Goal: Book appointment/travel/reservation

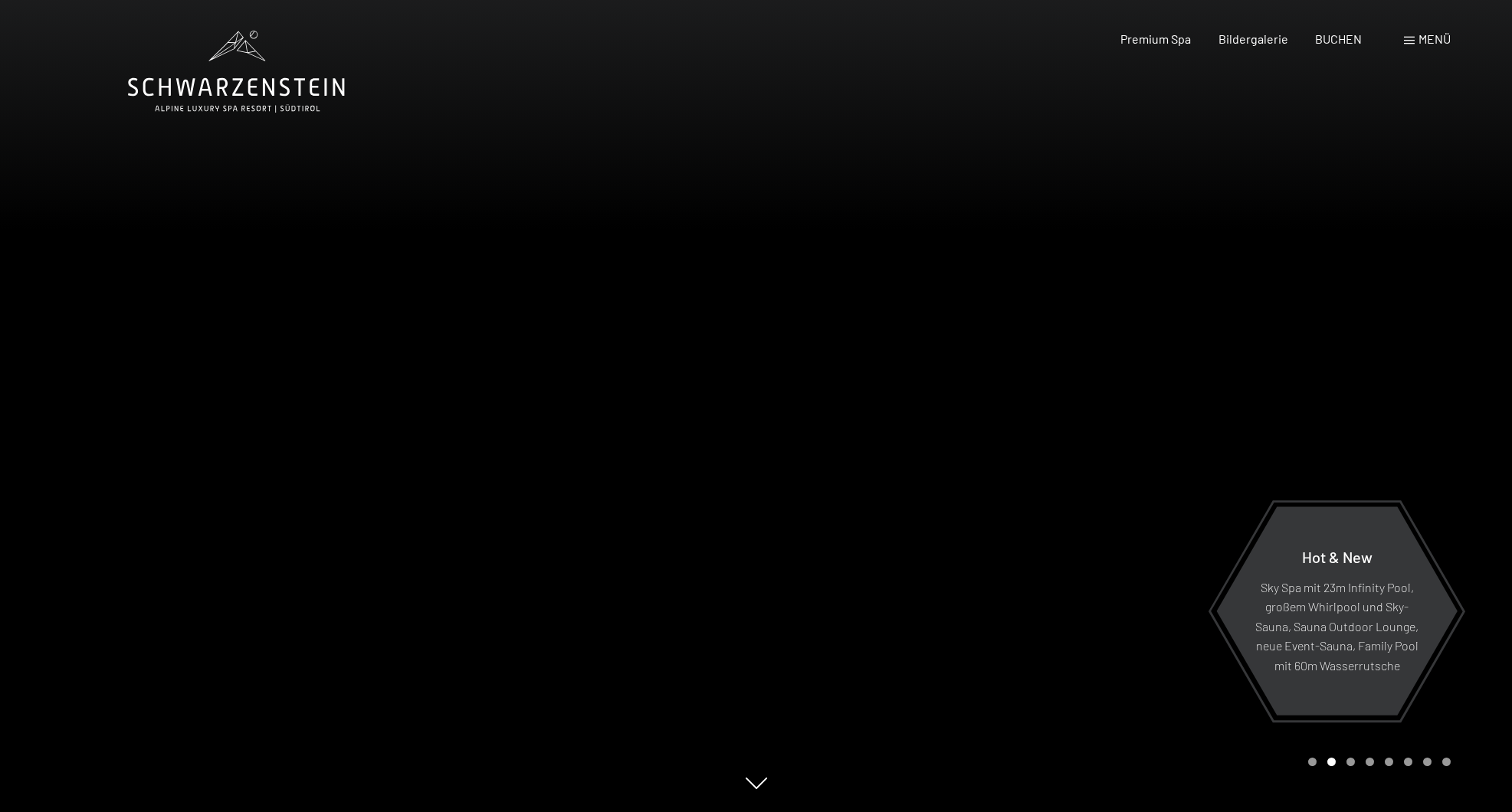
click at [1437, 40] on span "Menü" at bounding box center [1435, 38] width 32 height 15
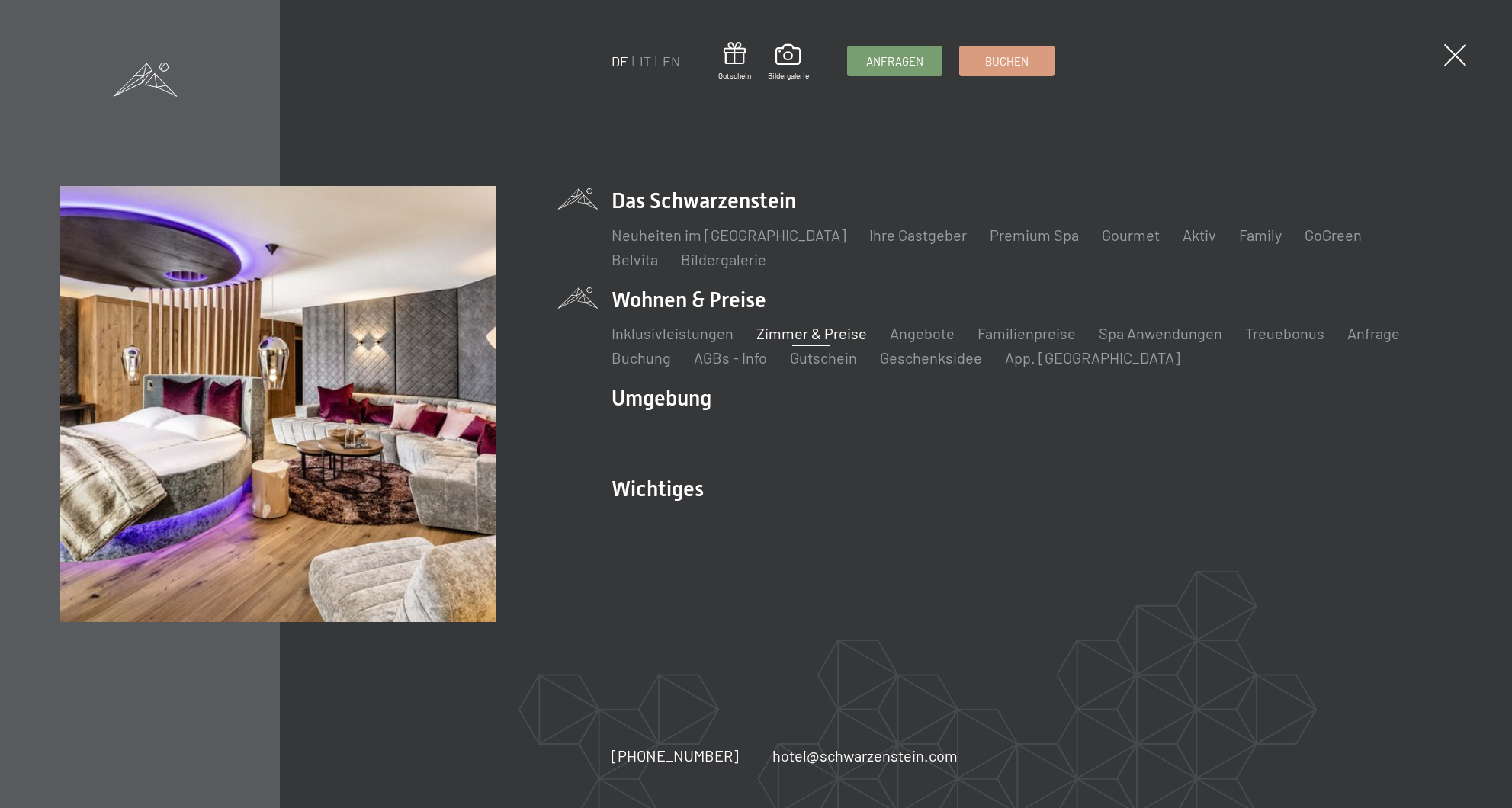
click at [806, 335] on link "Zimmer & Preise" at bounding box center [812, 333] width 110 height 18
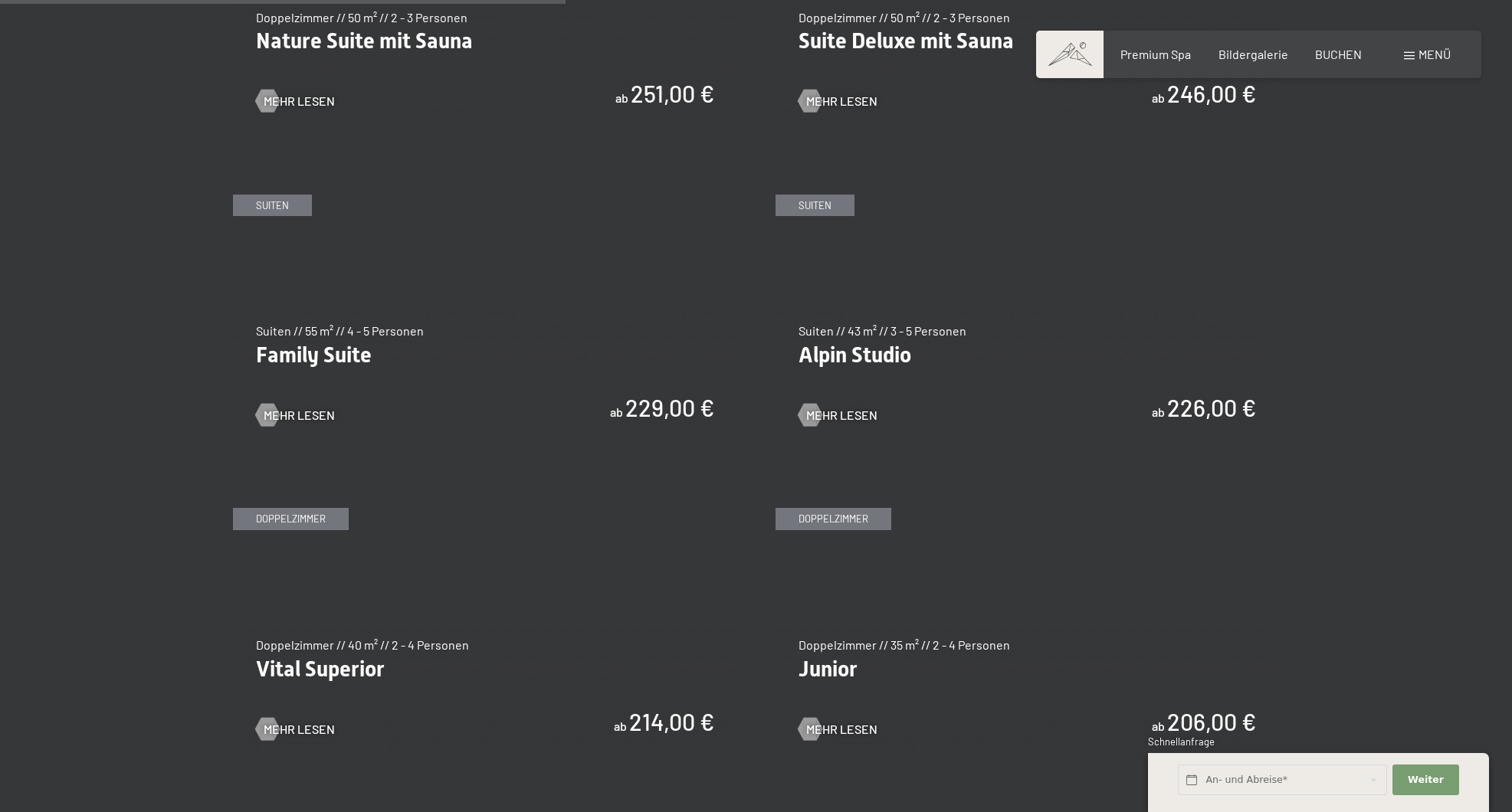
scroll to position [1797, 0]
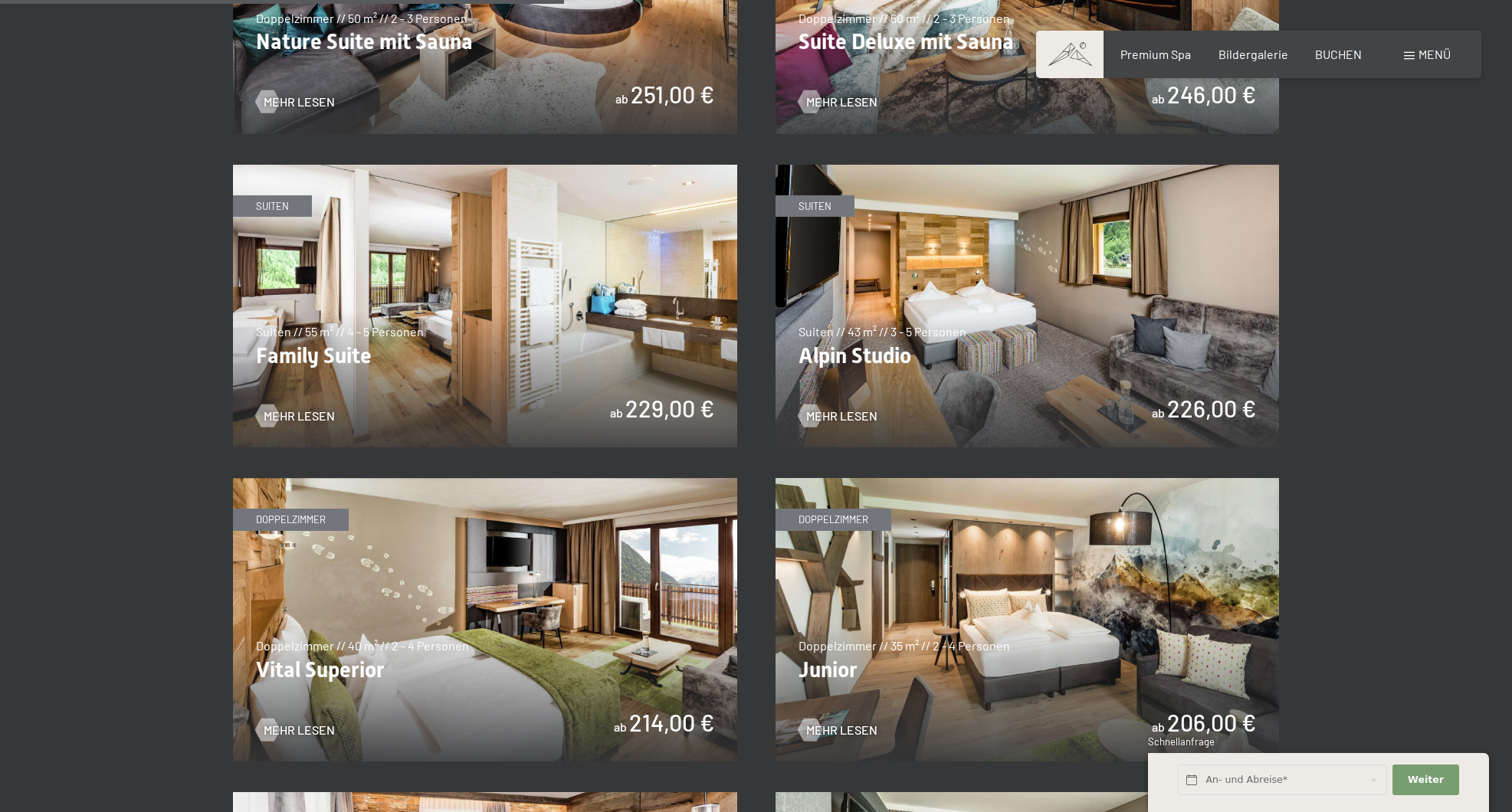
click at [584, 636] on img at bounding box center [485, 620] width 504 height 283
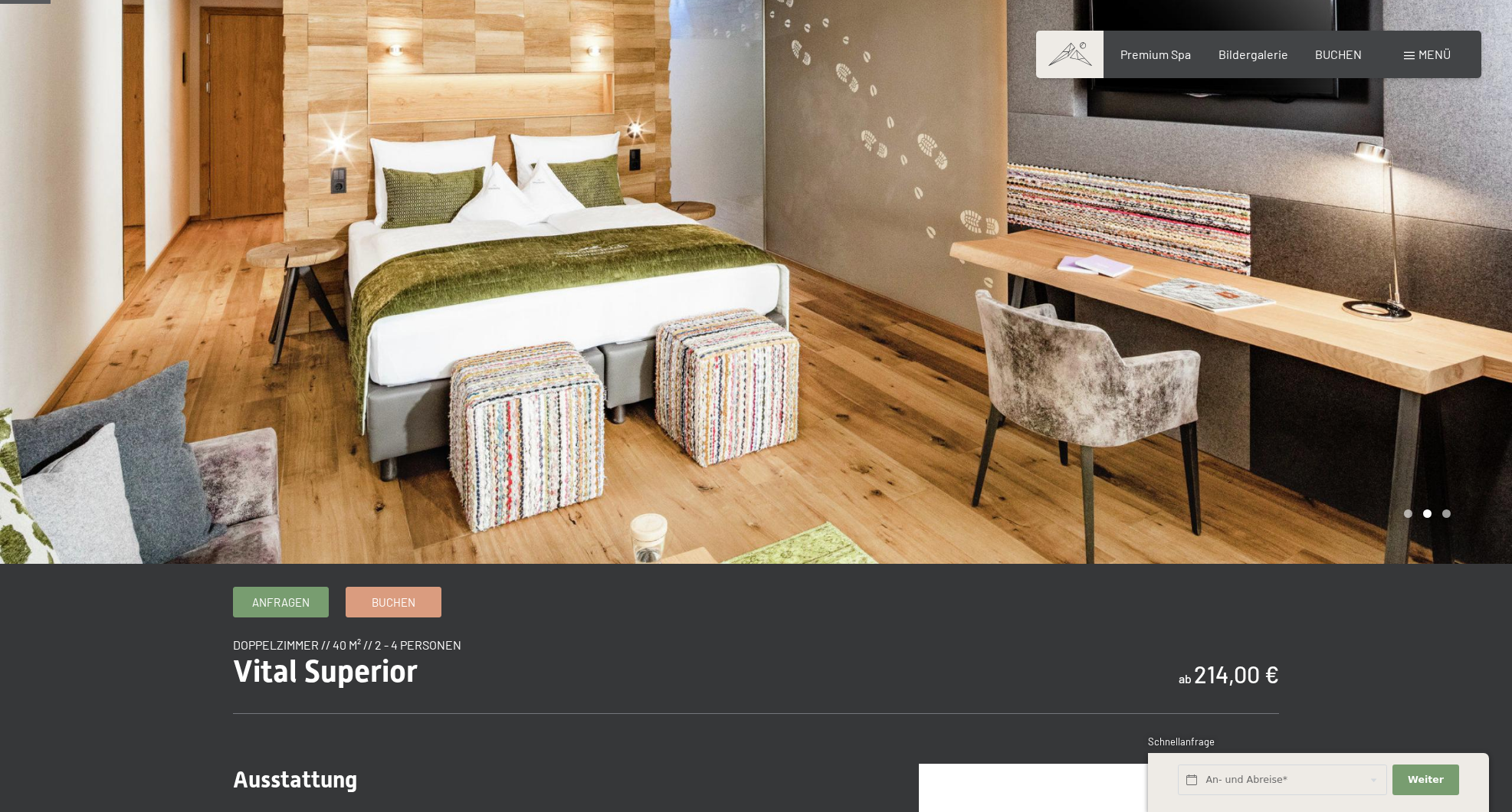
scroll to position [66, 0]
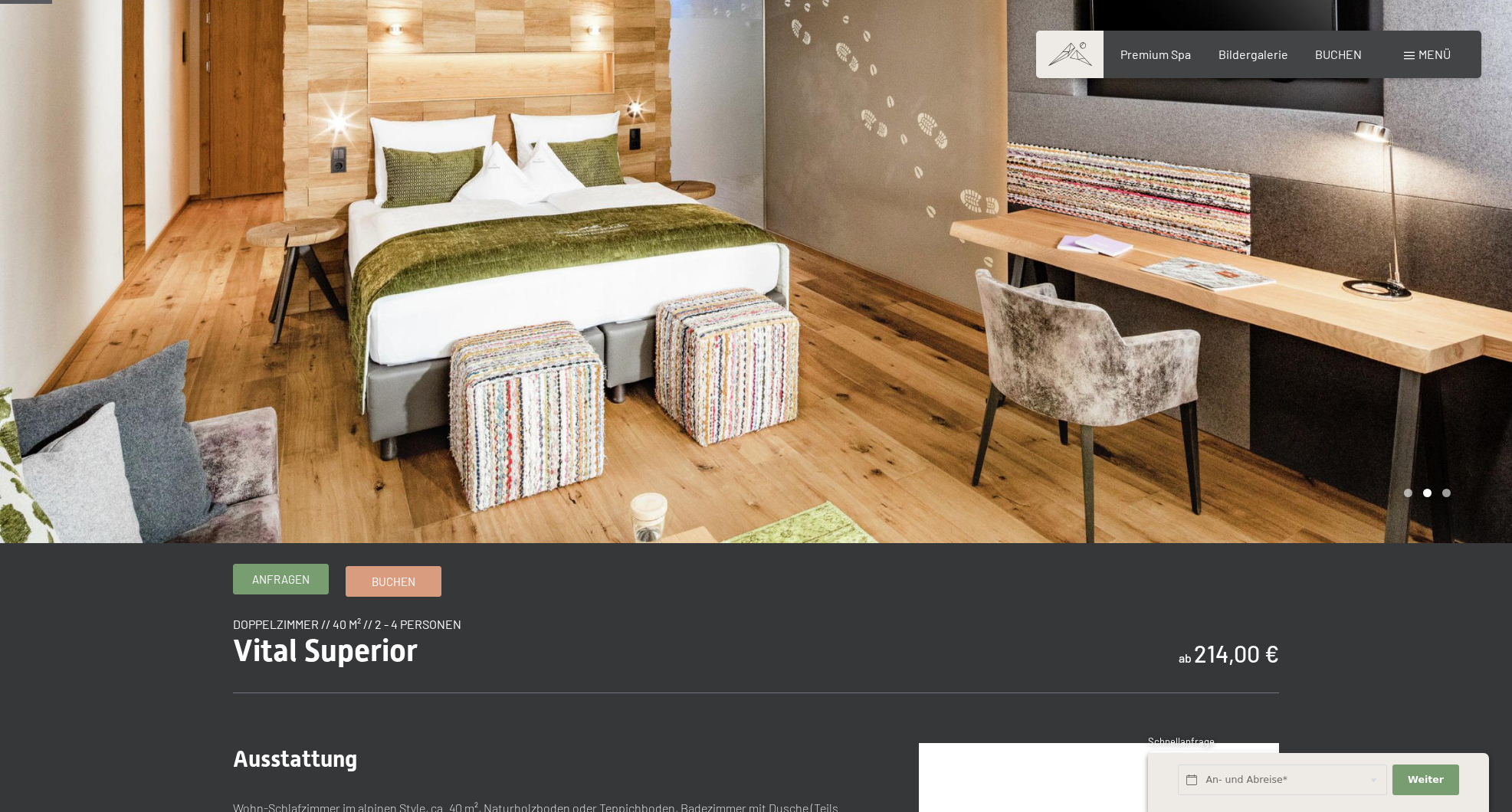
click at [289, 577] on span "Anfragen" at bounding box center [281, 580] width 58 height 16
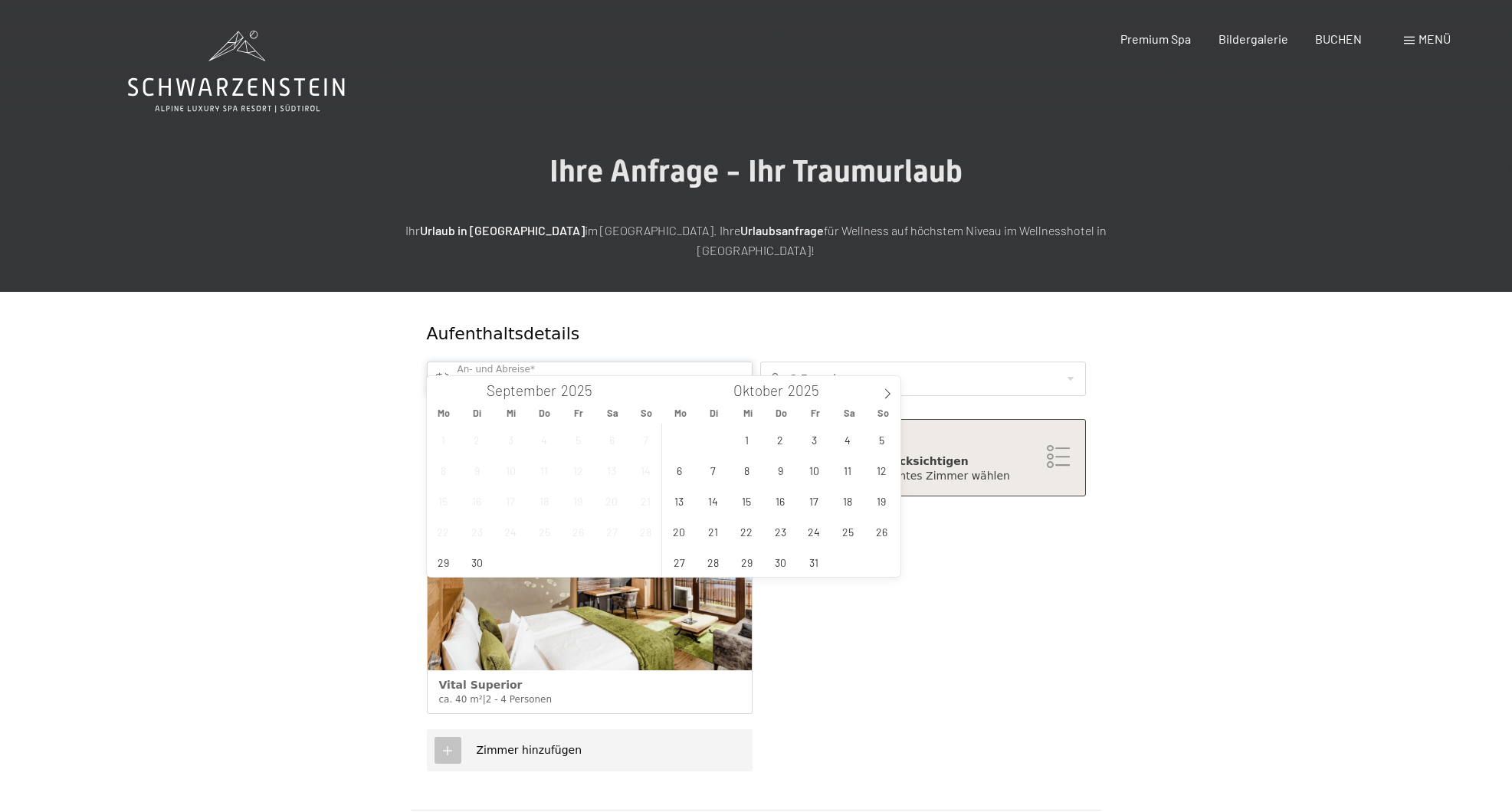
click at [537, 362] on input "text" at bounding box center [590, 379] width 326 height 35
click at [747, 439] on span "1" at bounding box center [747, 439] width 30 height 30
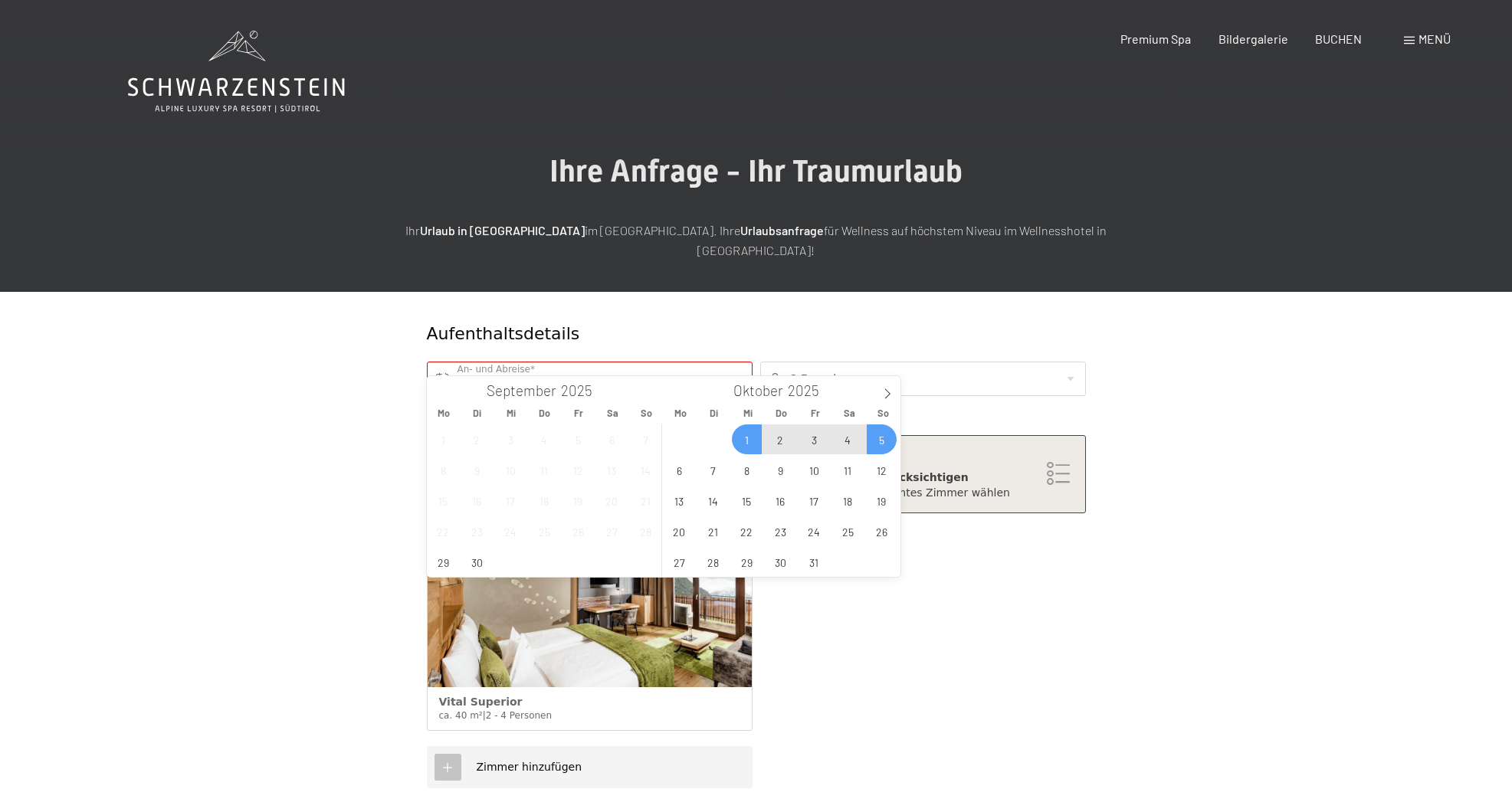
click at [881, 436] on span "5" at bounding box center [881, 439] width 30 height 30
type input "Mi. 01.10.2025 - So. 05.10.2025"
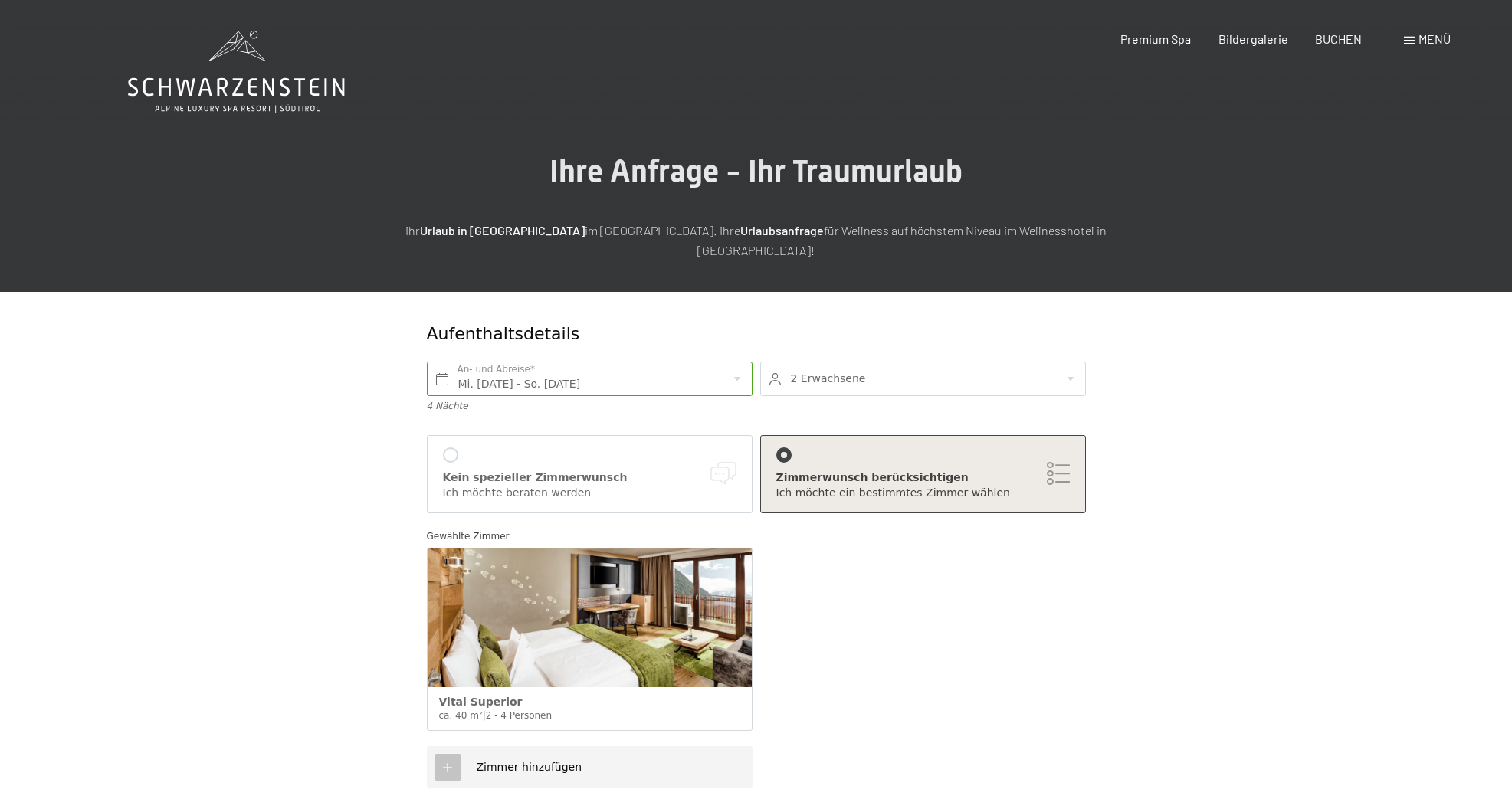
click at [453, 447] on div at bounding box center [450, 455] width 15 height 15
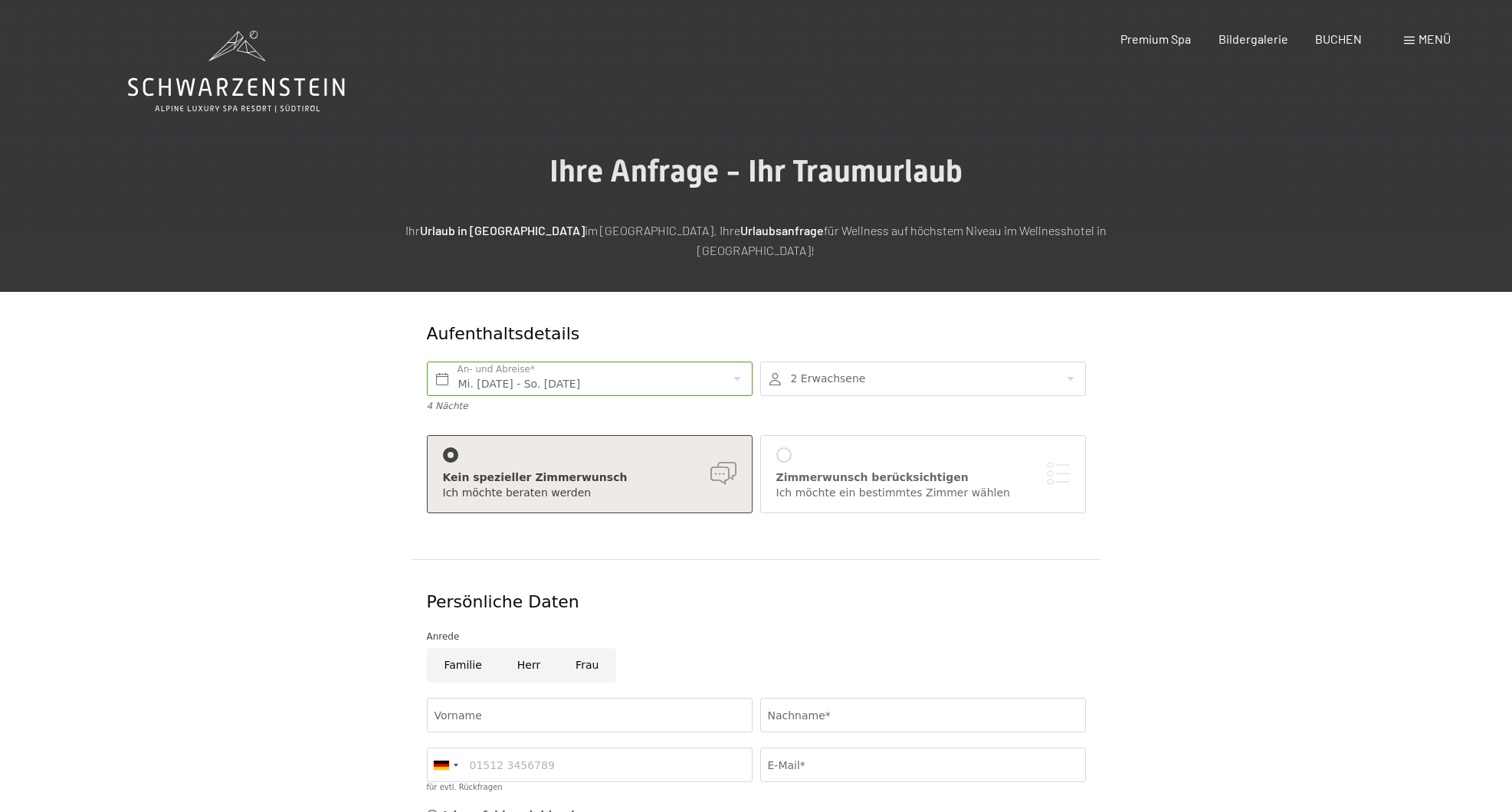
click at [453, 447] on div at bounding box center [450, 455] width 15 height 15
click at [791, 447] on div "Zimmerwunsch berücksichtigen Ich möchte ein bestimmtes Zimmer wählen" at bounding box center [923, 473] width 293 height 53
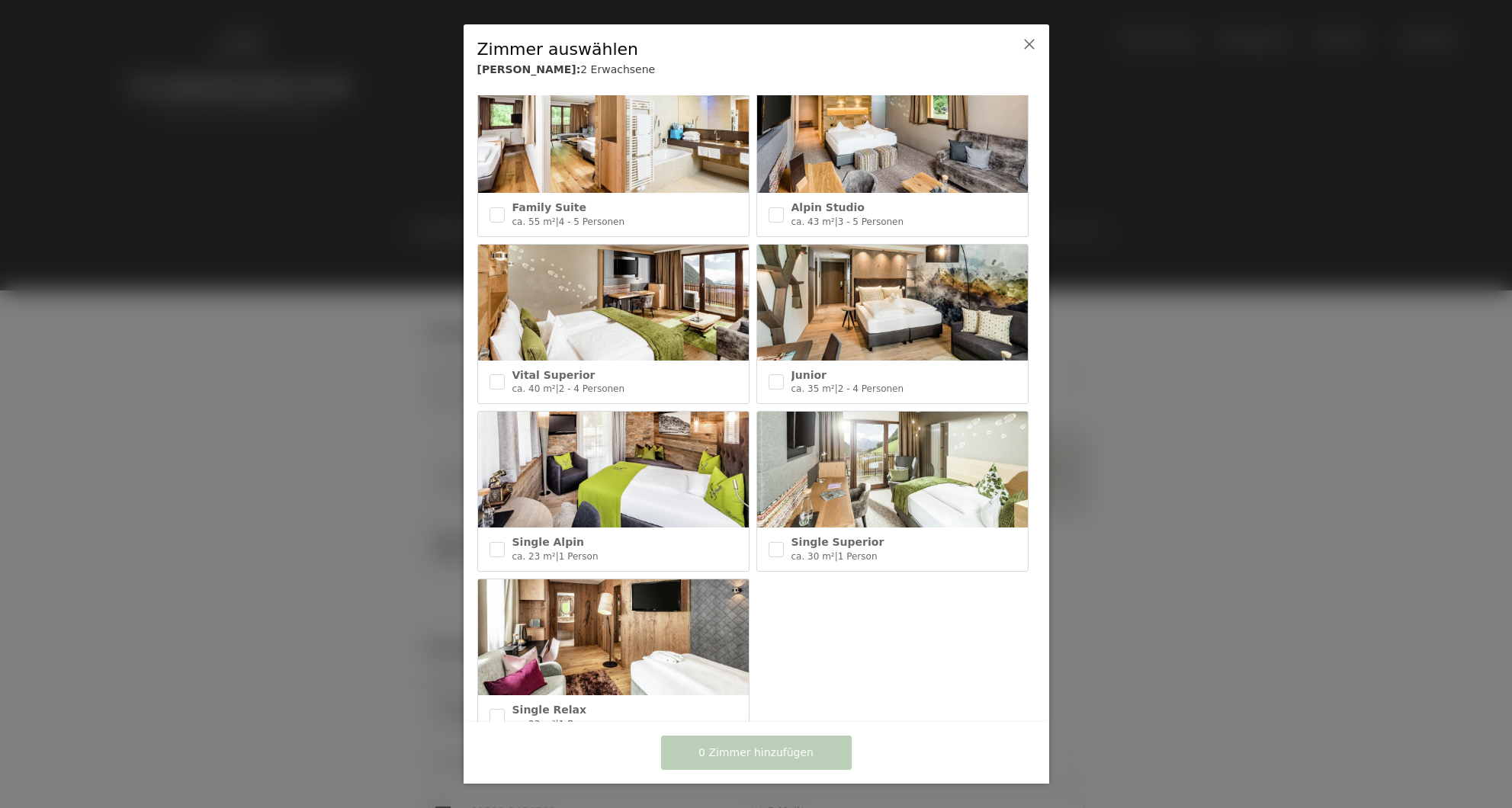
scroll to position [546, 0]
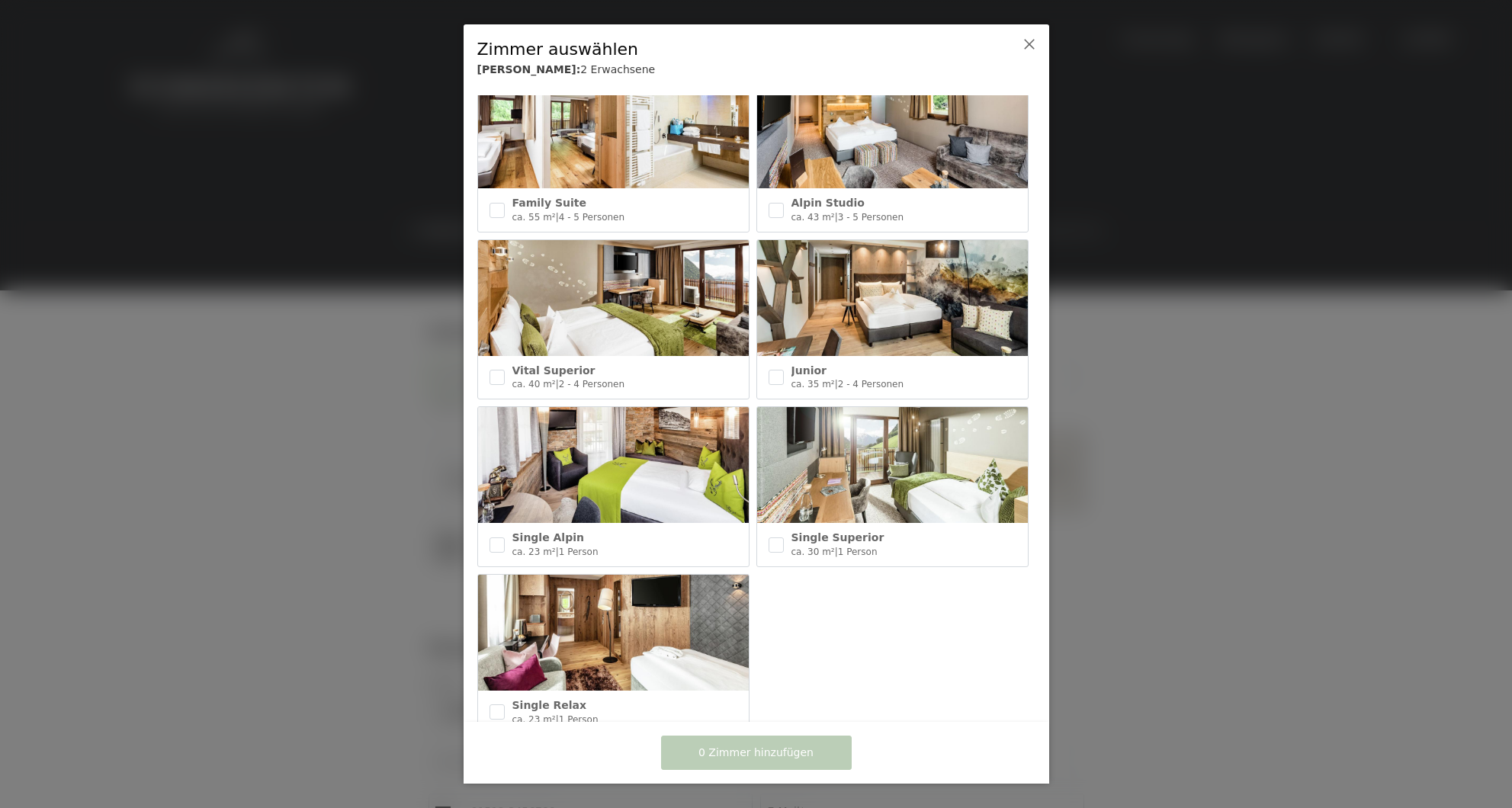
drag, startPoint x: 499, startPoint y: 368, endPoint x: 532, endPoint y: 355, distance: 35.5
click at [499, 370] on input "checkbox" at bounding box center [497, 378] width 15 height 15
checkbox input "true"
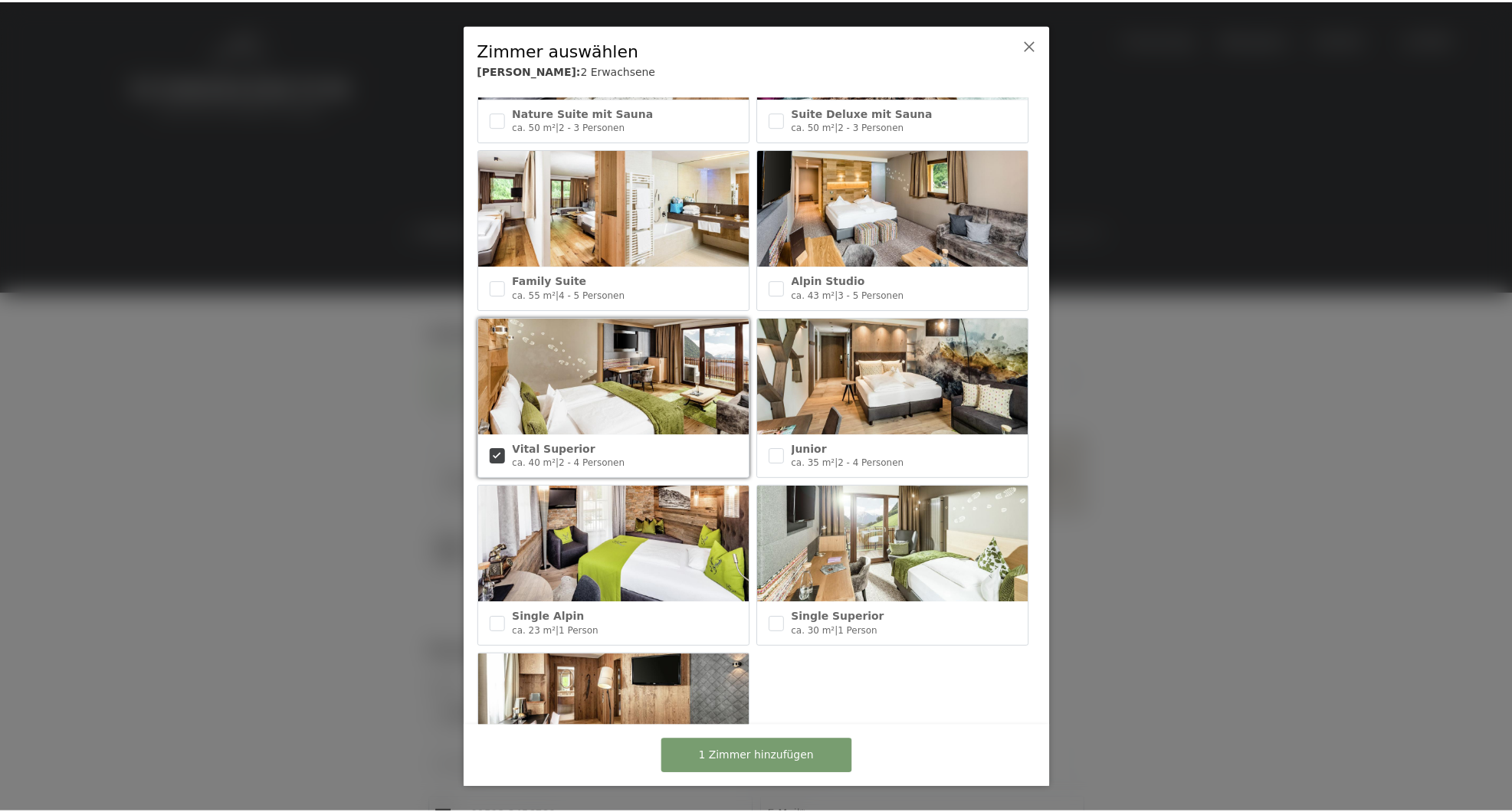
scroll to position [480, 0]
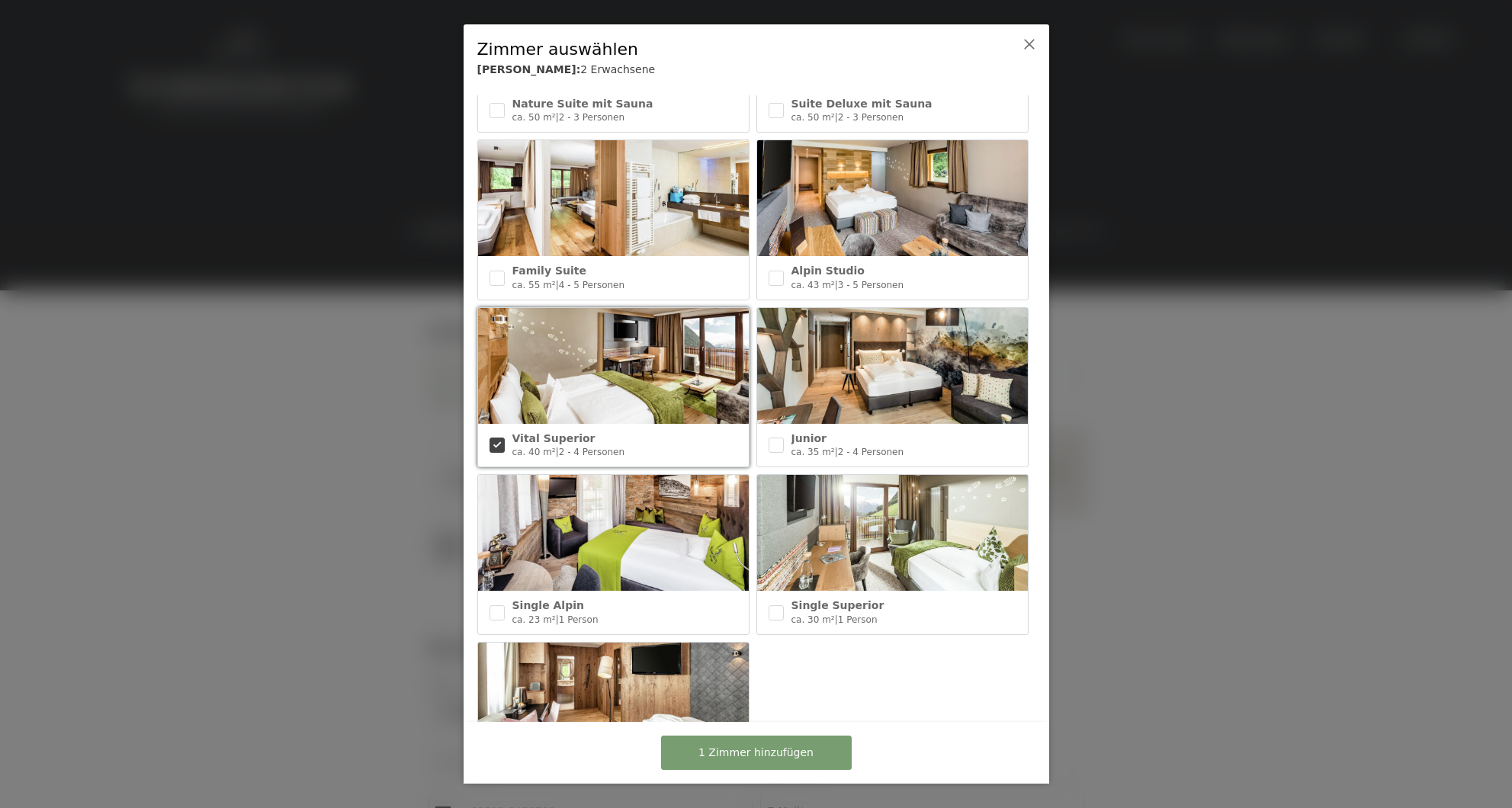
click at [760, 751] on span "1 Zimmer hinzufügen" at bounding box center [756, 754] width 115 height 15
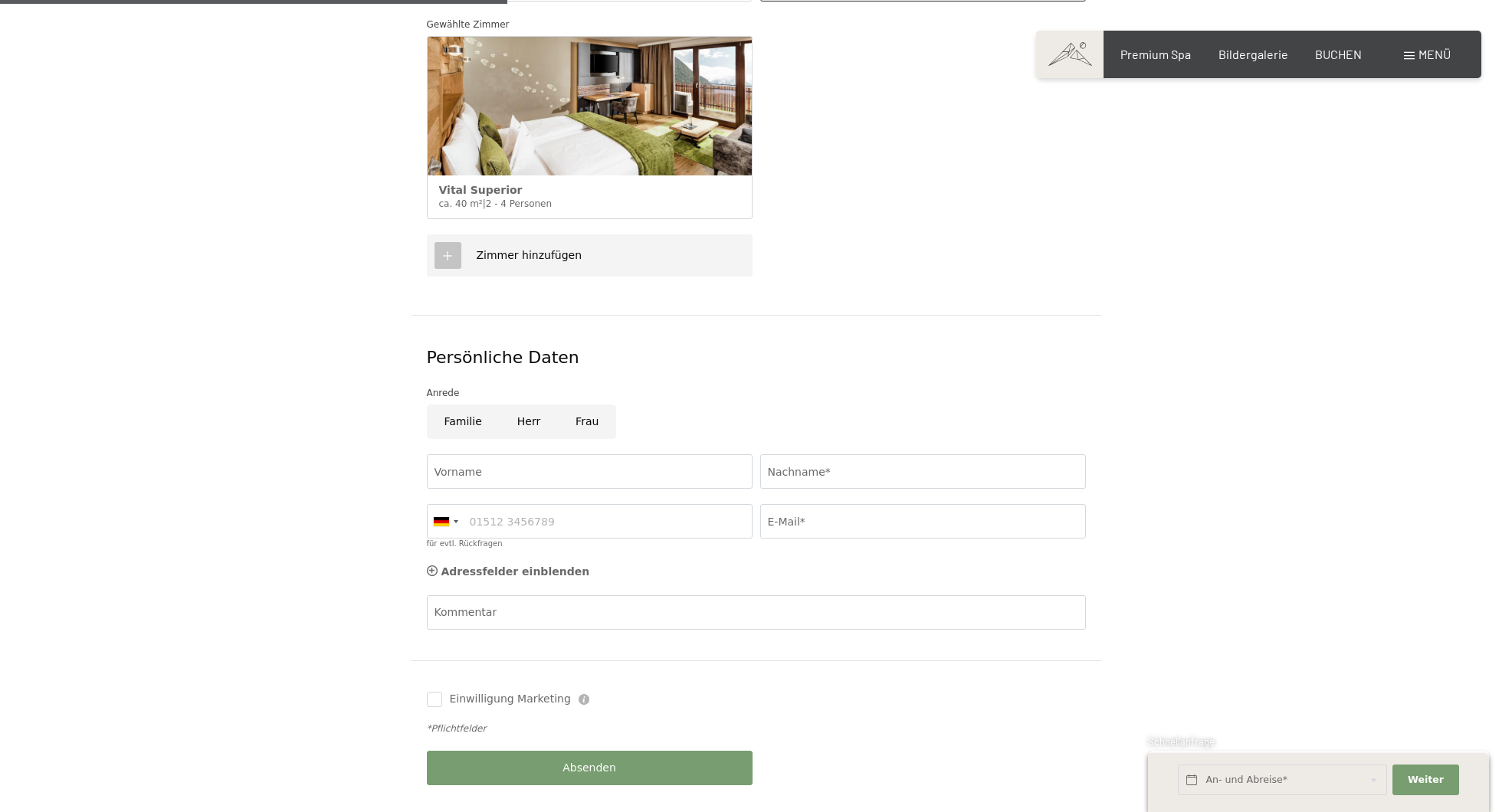
scroll to position [514, 0]
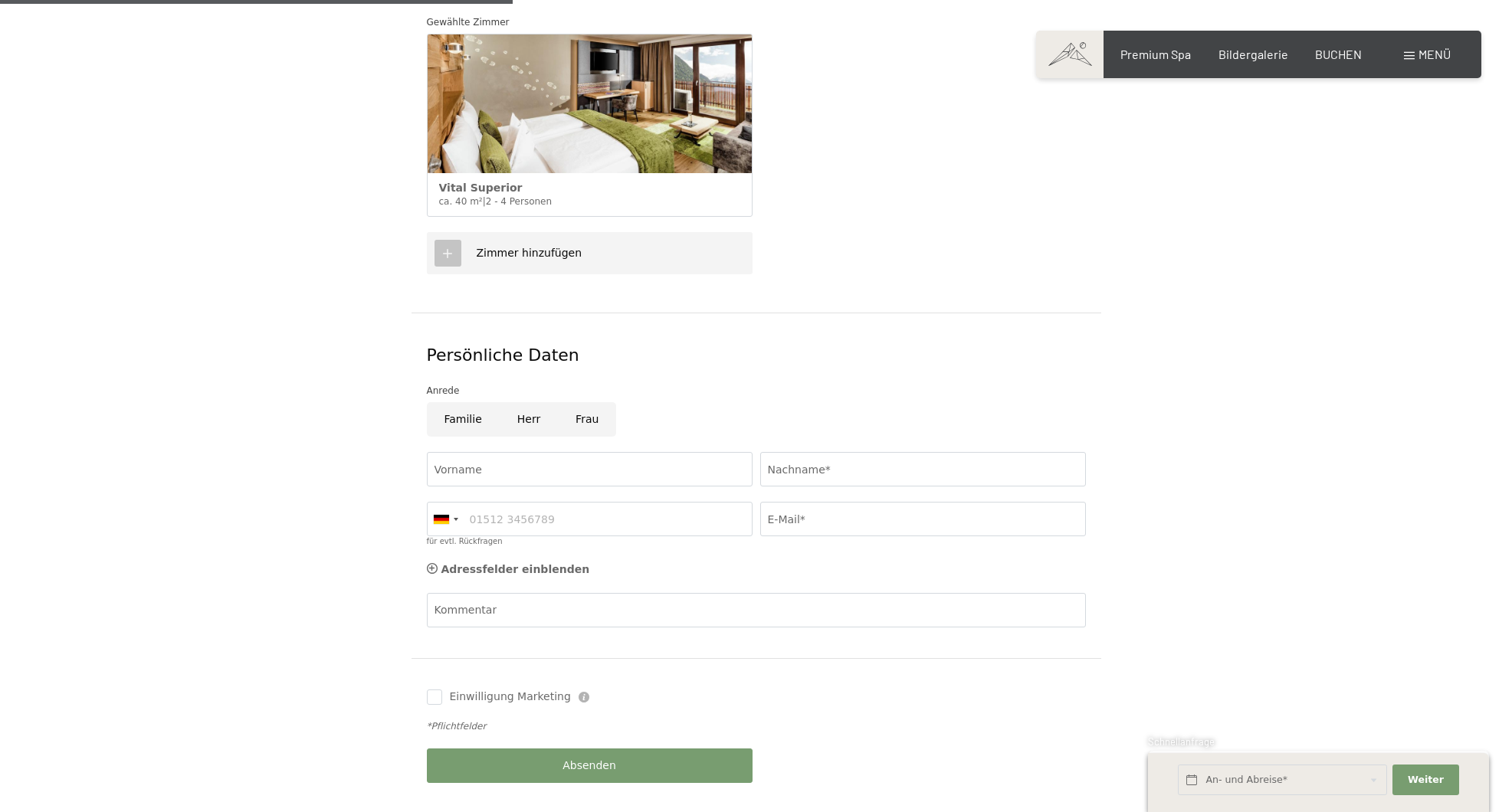
click at [526, 403] on input "Herr" at bounding box center [529, 419] width 59 height 35
radio input "true"
click at [459, 403] on input "Familie" at bounding box center [463, 419] width 73 height 35
radio input "true"
click at [513, 452] on input "Vorname" at bounding box center [590, 469] width 326 height 35
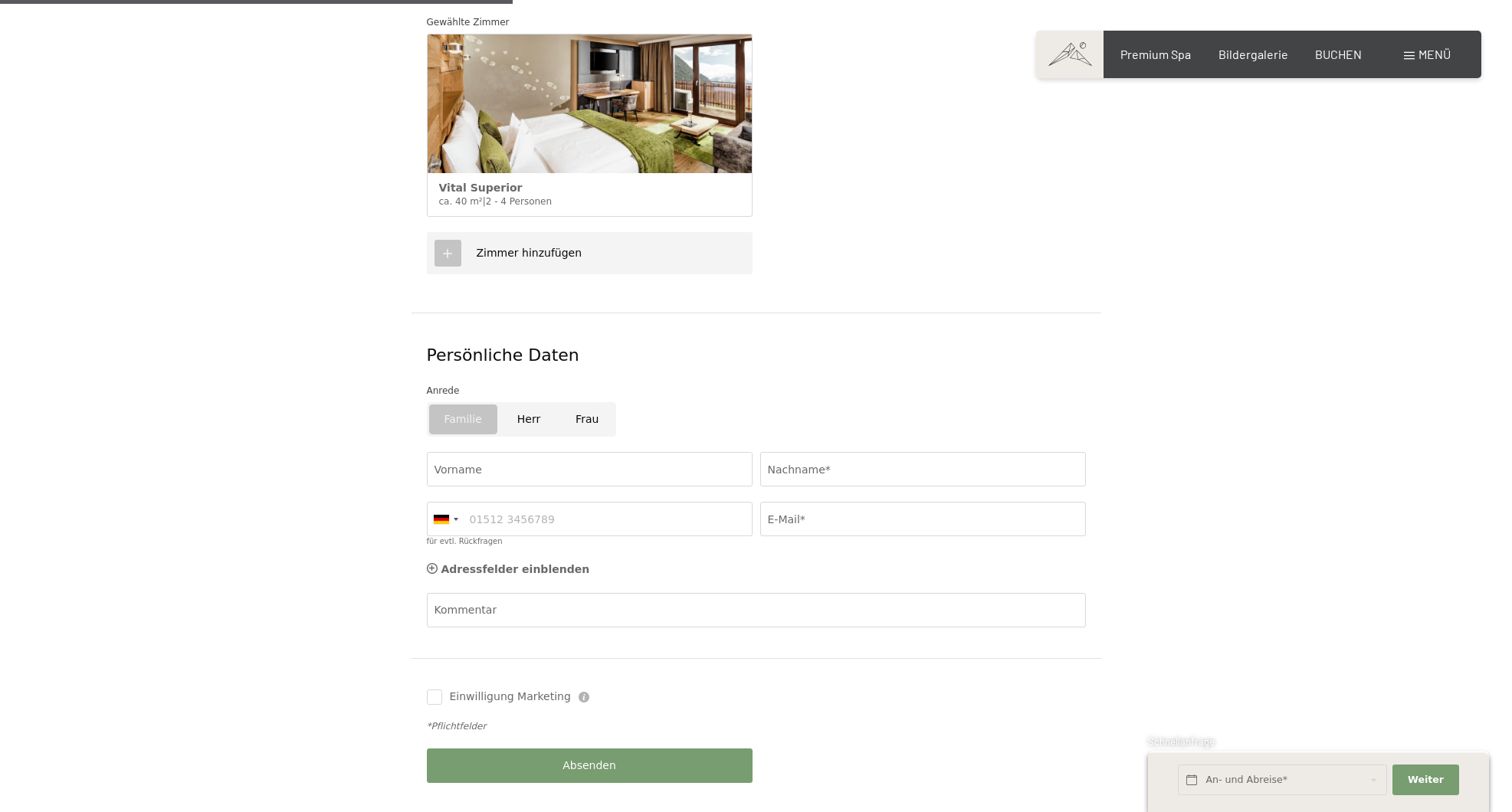
drag, startPoint x: 524, startPoint y: 392, endPoint x: 527, endPoint y: 429, distance: 37.1
click at [524, 403] on input "Herr" at bounding box center [529, 419] width 59 height 35
radio input "true"
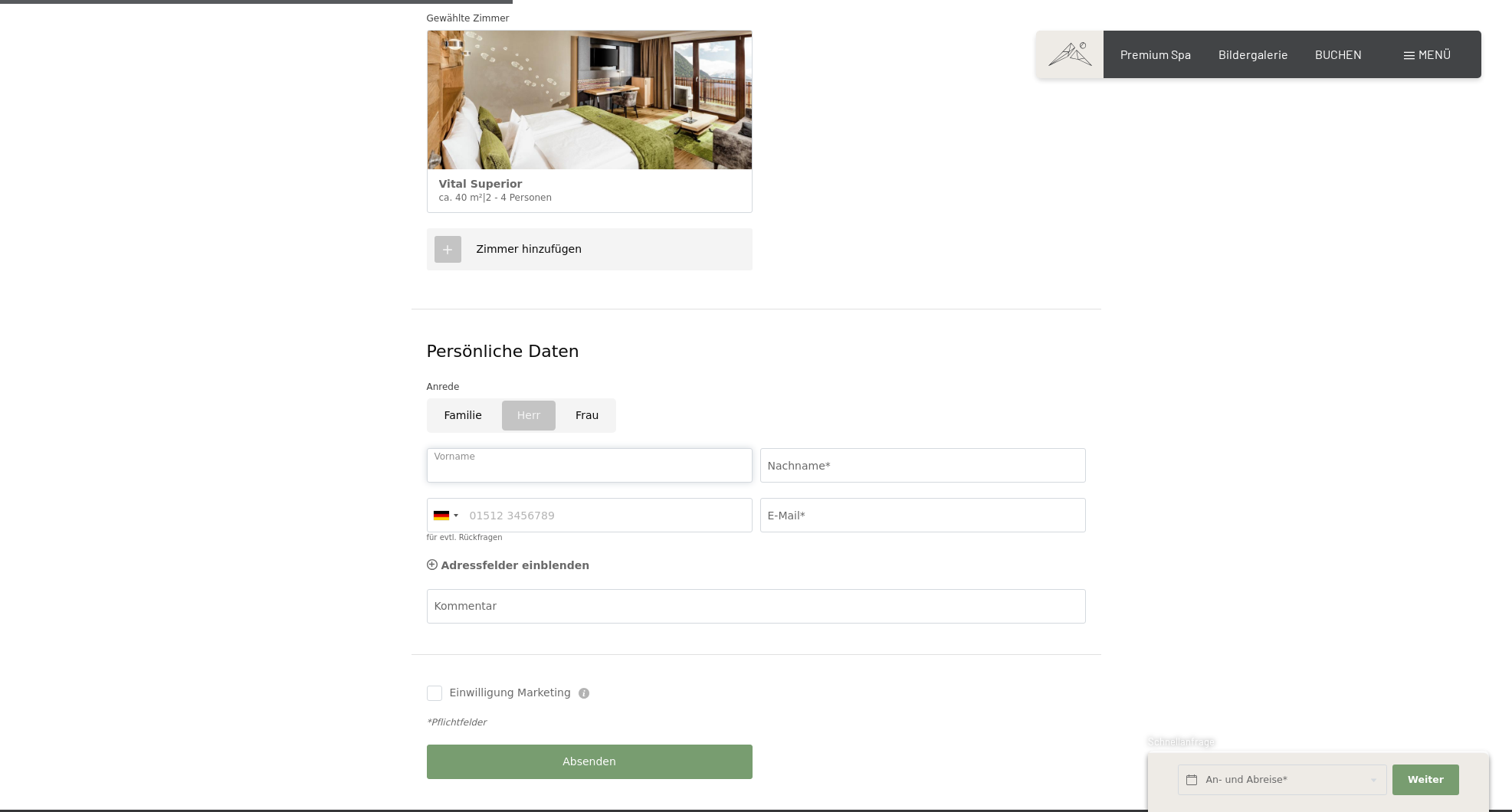
click at [524, 448] on input "Vorname" at bounding box center [590, 465] width 326 height 35
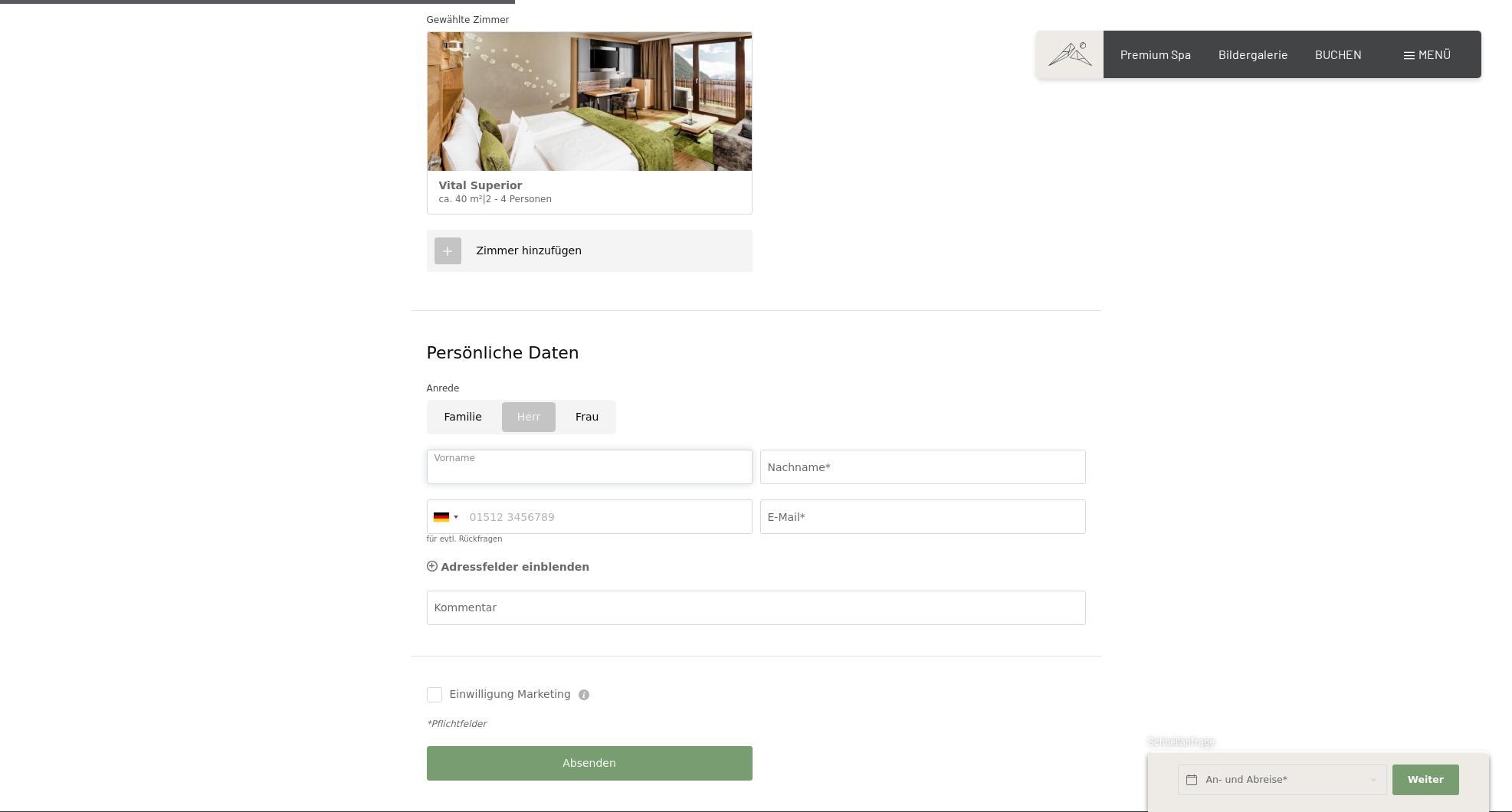
scroll to position [513, 0]
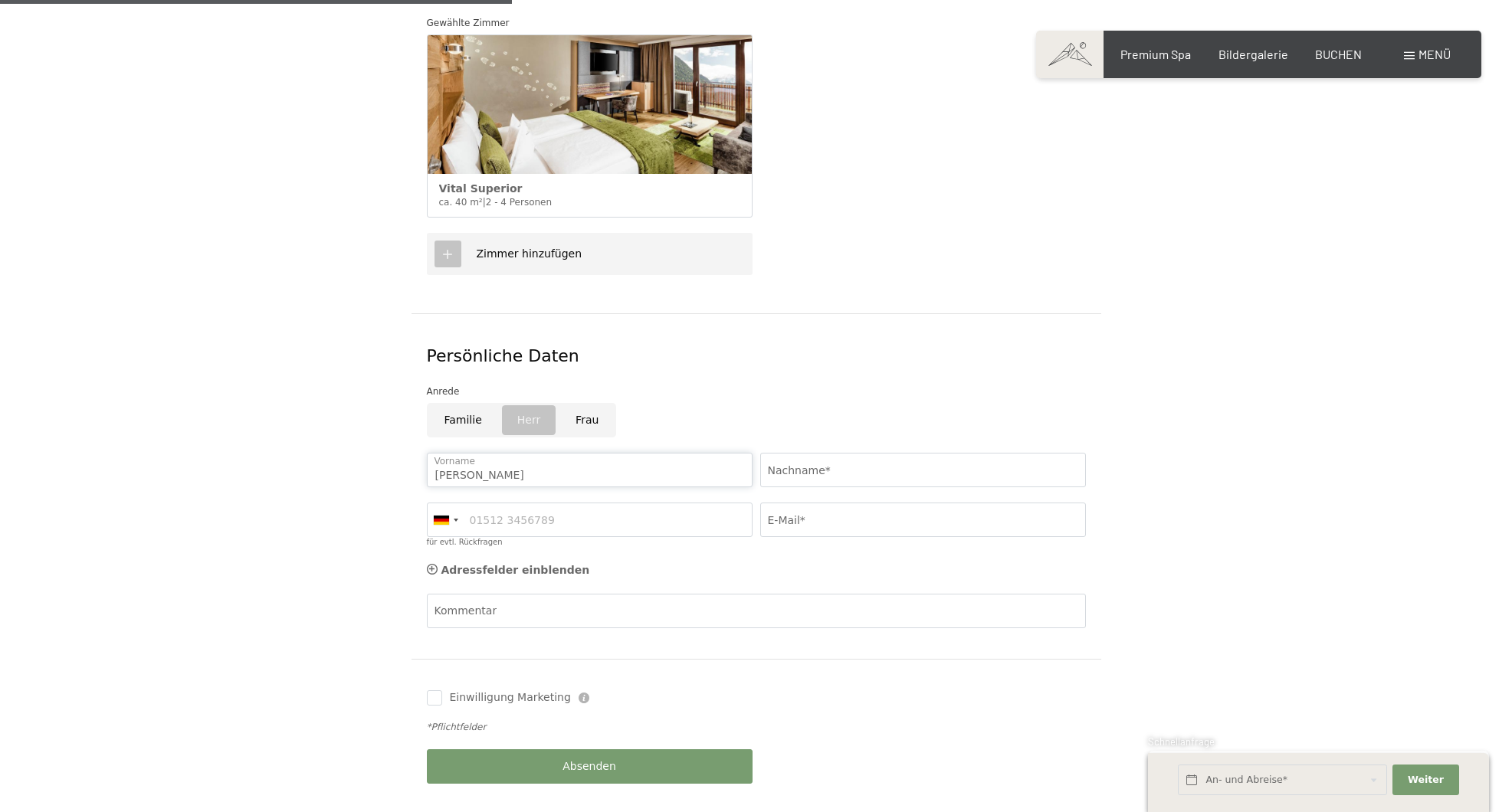
type input "Gregor"
type input "Smuda"
type input "017676797949"
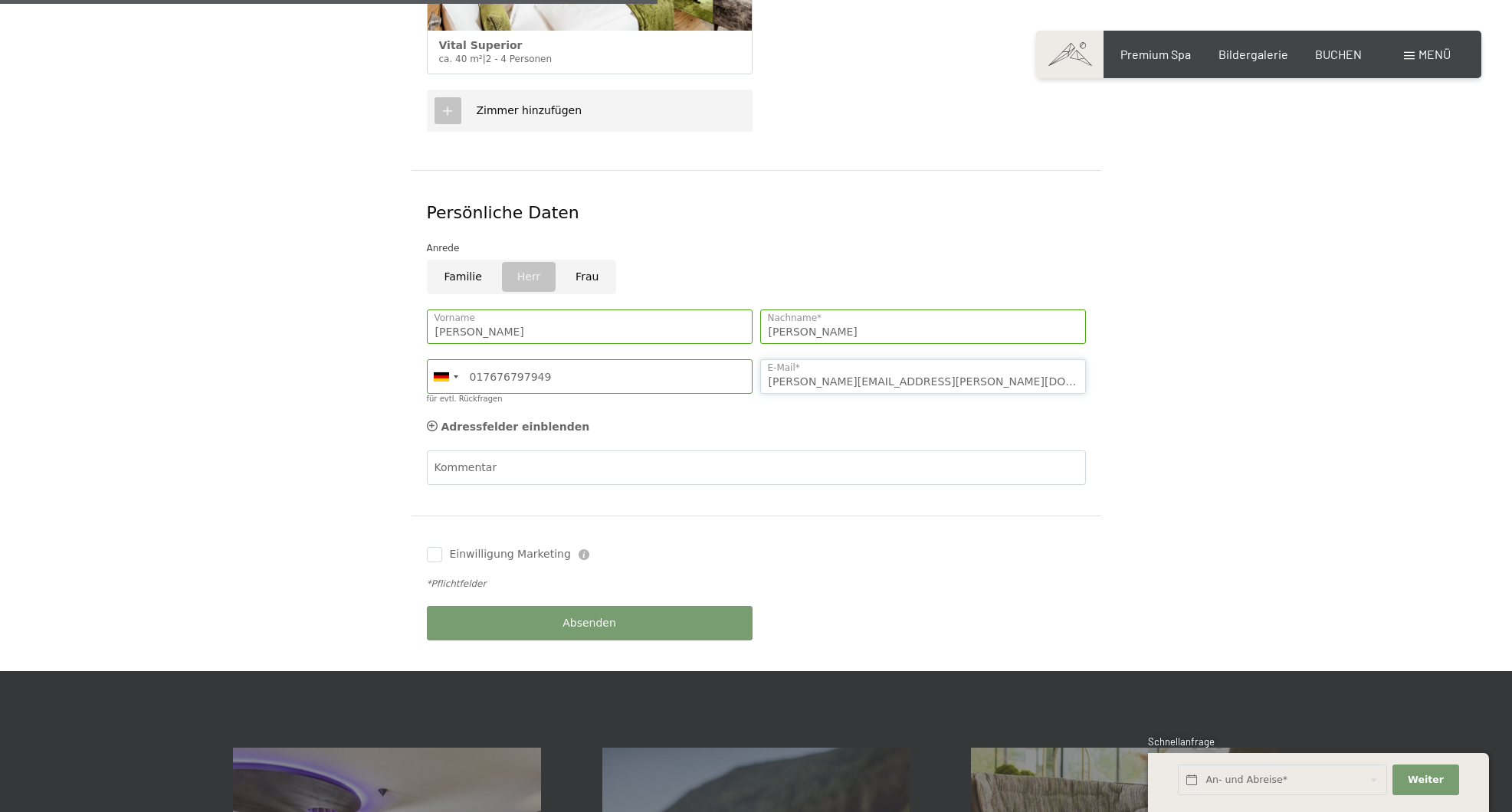
scroll to position [659, 0]
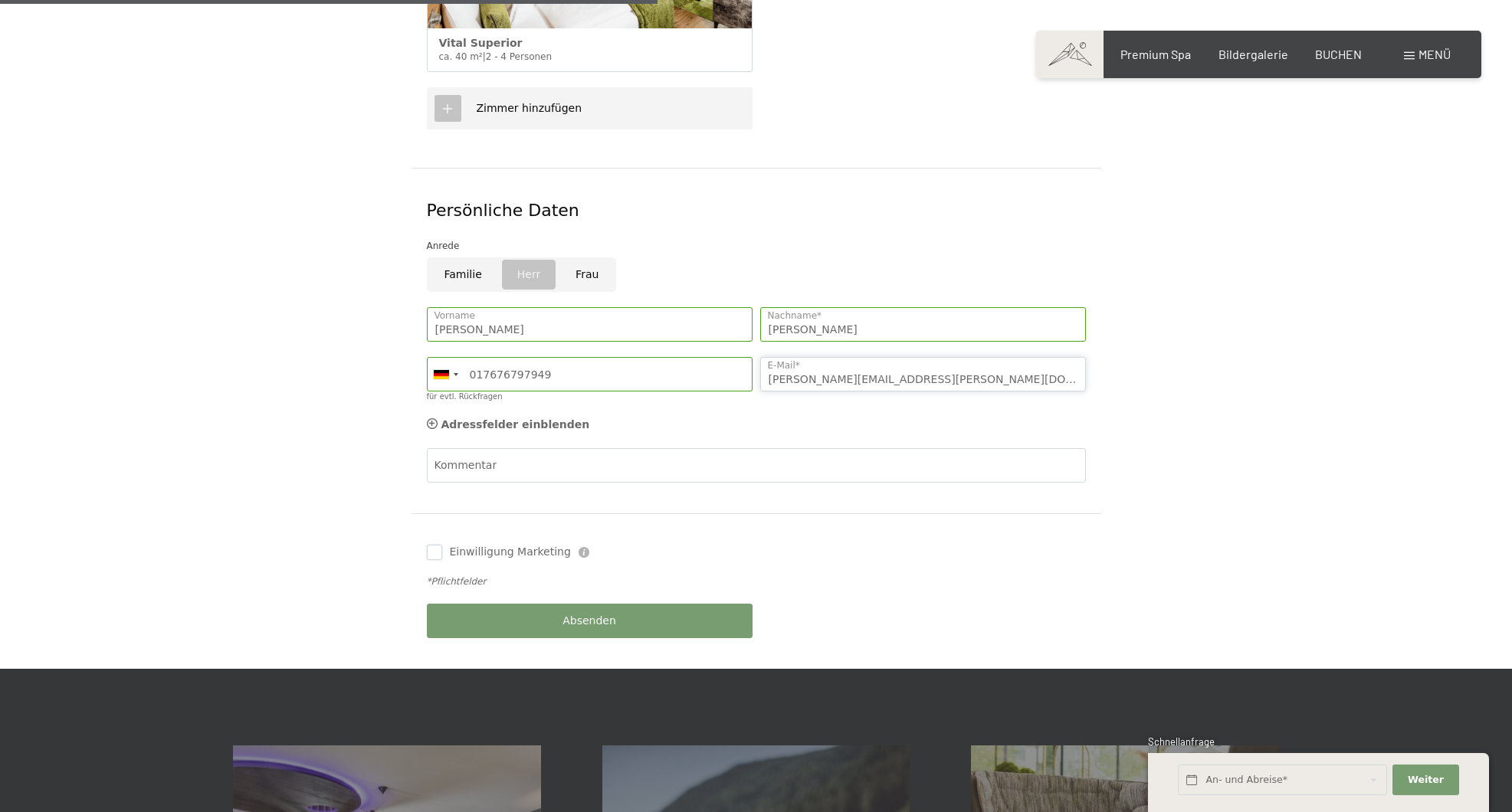
type input "gregor.smuda@gmx.net"
click at [434, 545] on input "Einwilligung Marketing" at bounding box center [435, 553] width 15 height 15
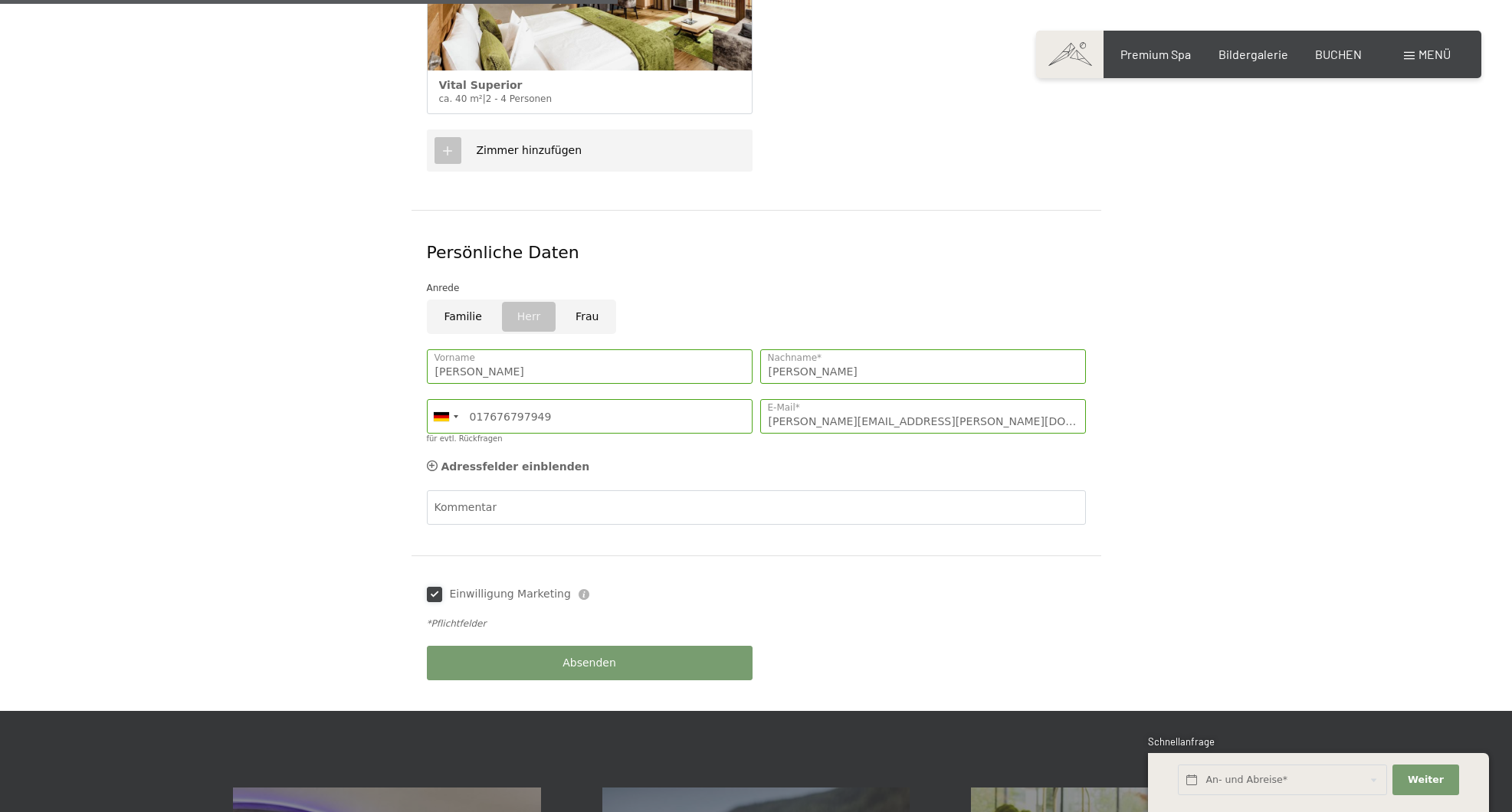
scroll to position [615, 0]
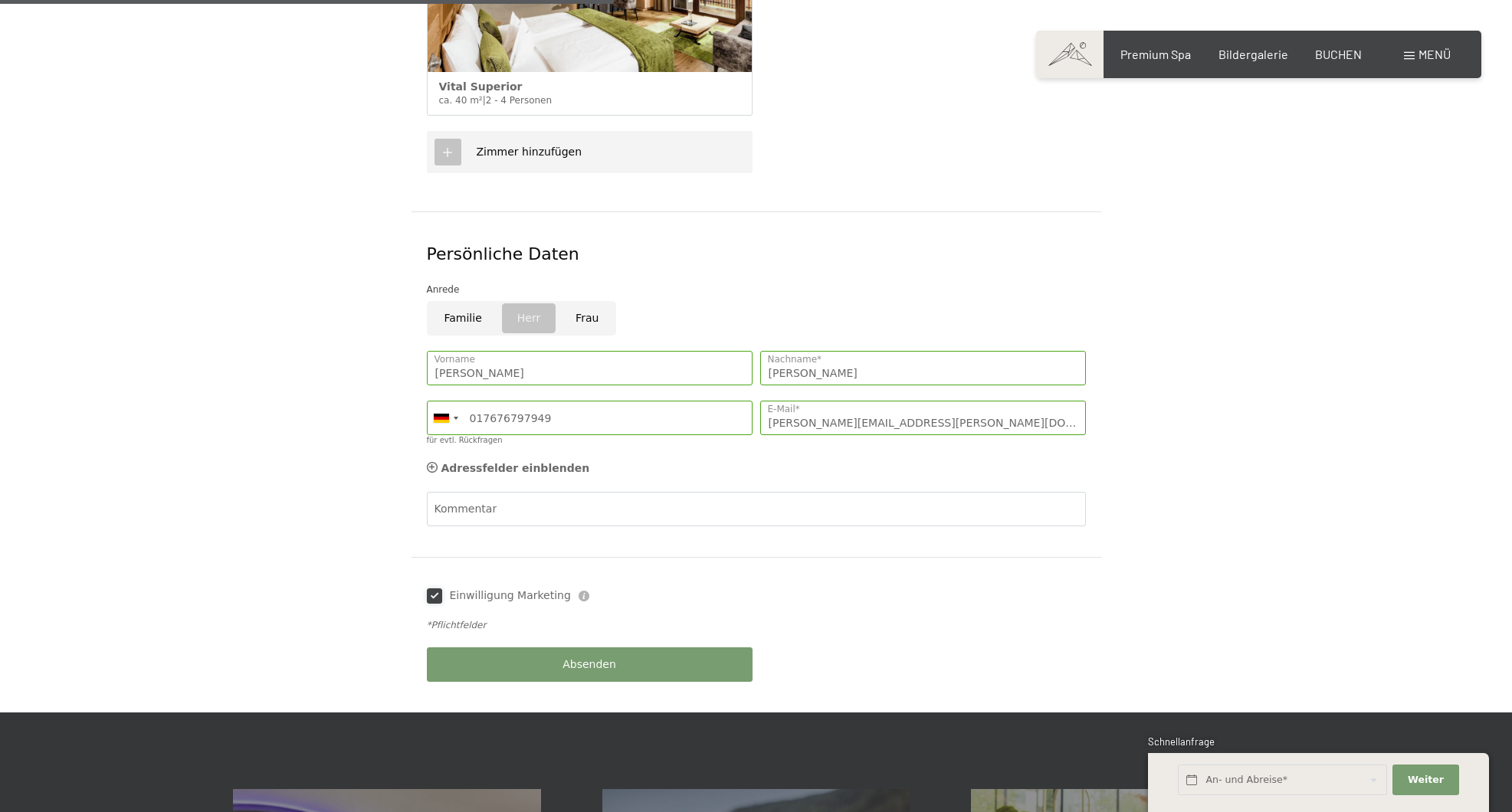
drag, startPoint x: 437, startPoint y: 572, endPoint x: 570, endPoint y: 558, distance: 133.7
click at [440, 589] on input "Einwilligung Marketing" at bounding box center [435, 596] width 15 height 15
checkbox input "false"
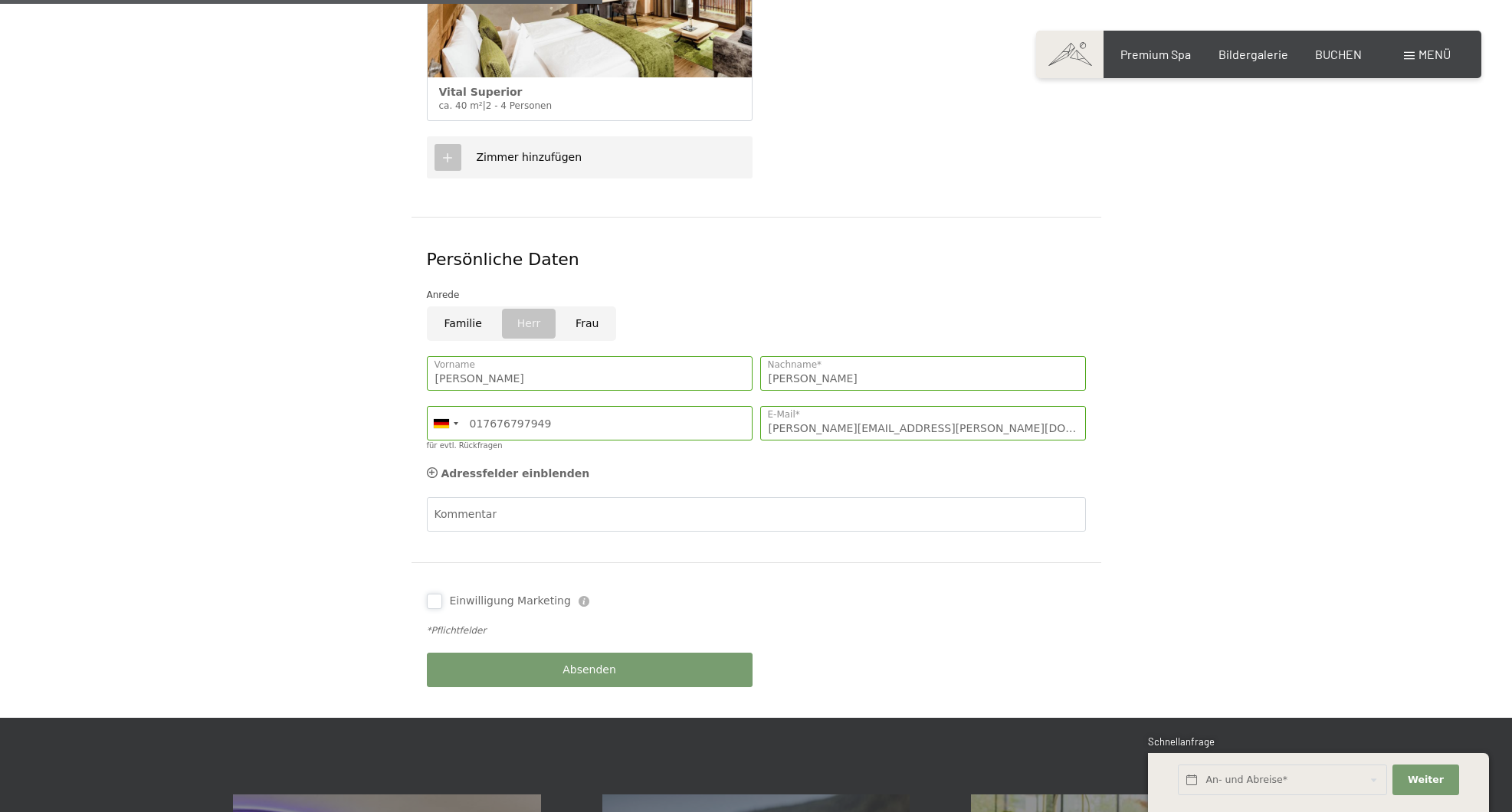
scroll to position [616, 0]
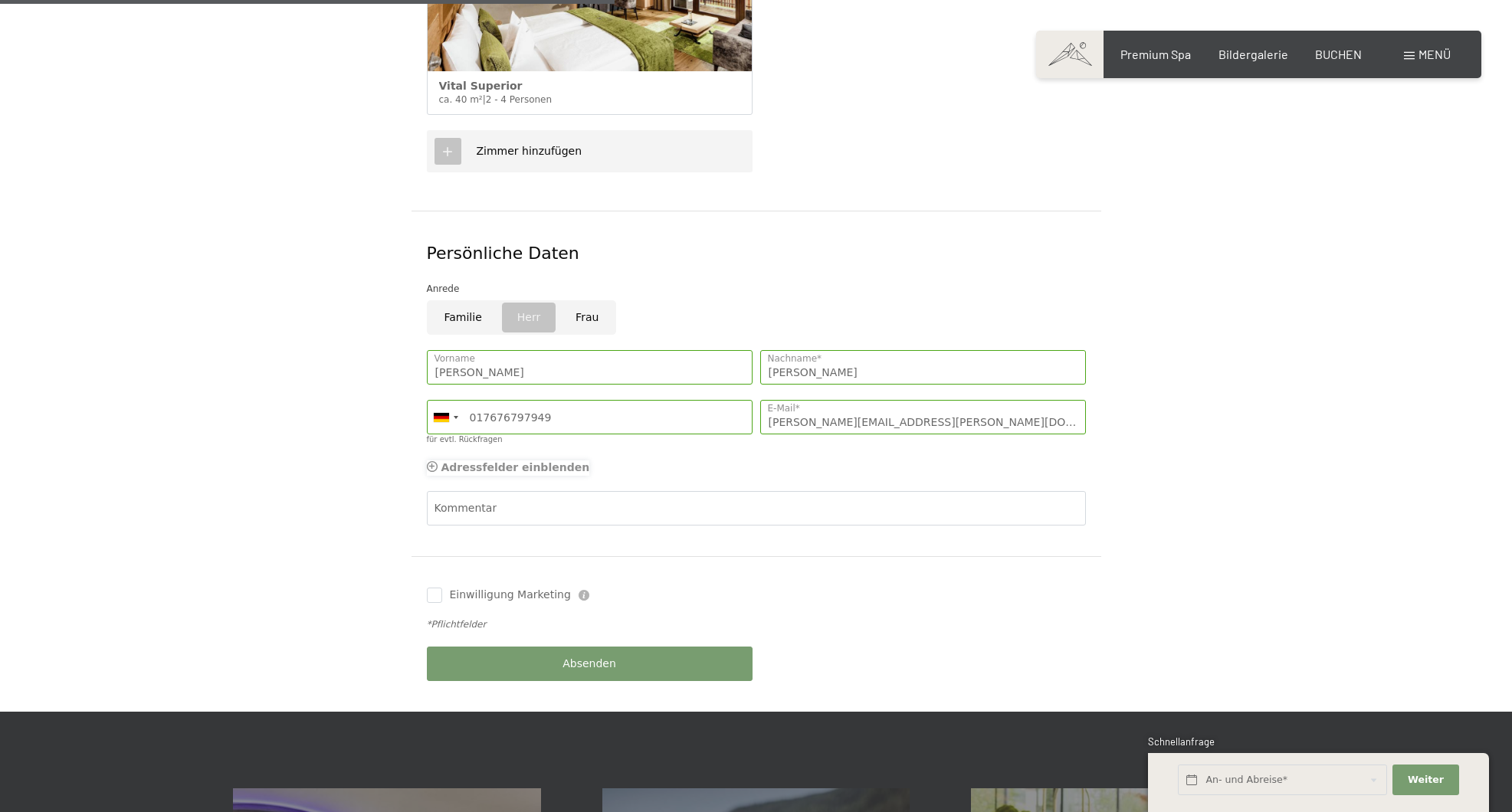
click at [497, 461] on span "Adressfelder einblenden" at bounding box center [515, 467] width 149 height 12
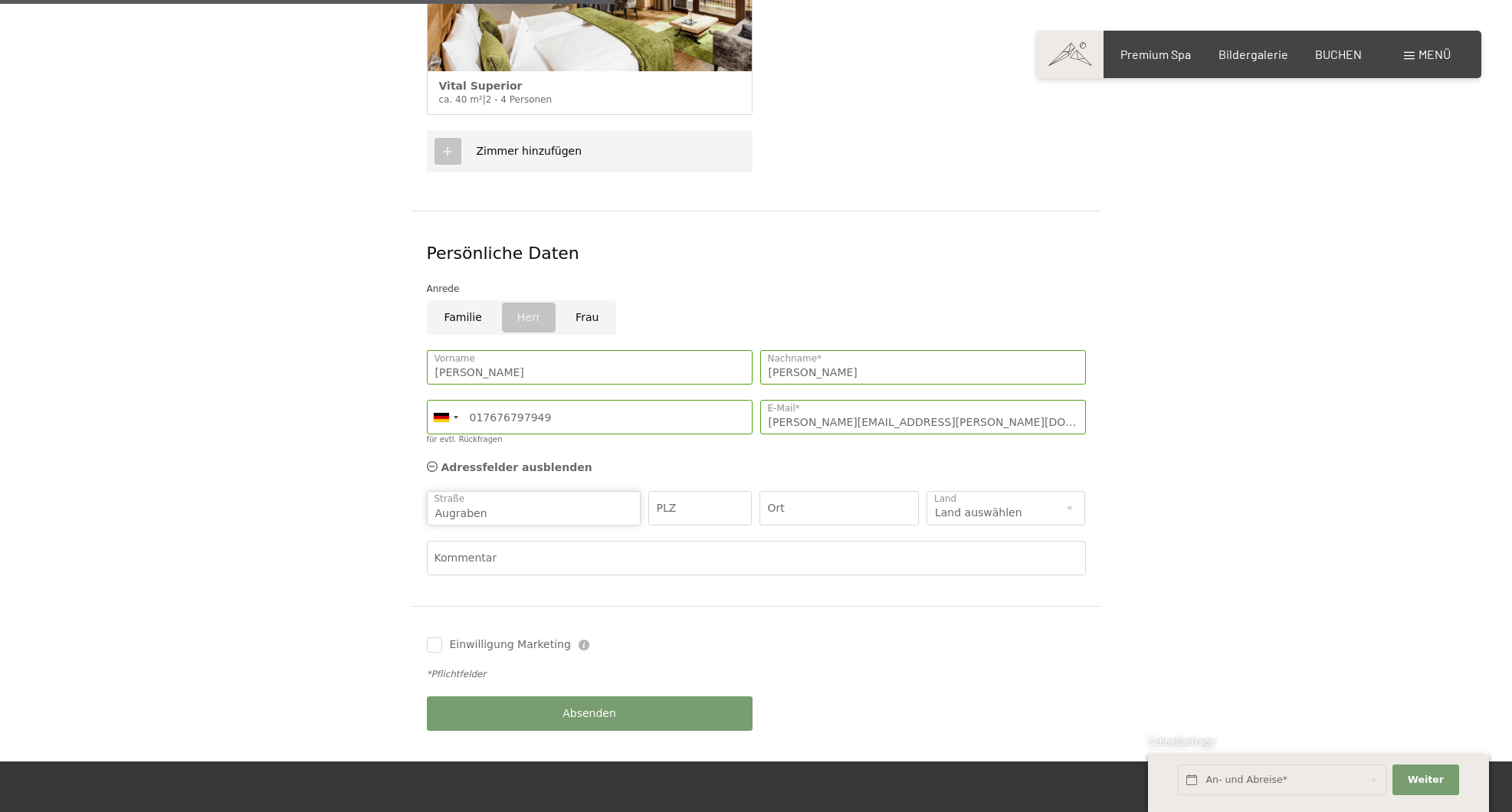
type input "Augraben"
type input "90475"
type input "Nürnberg"
select select "DE"
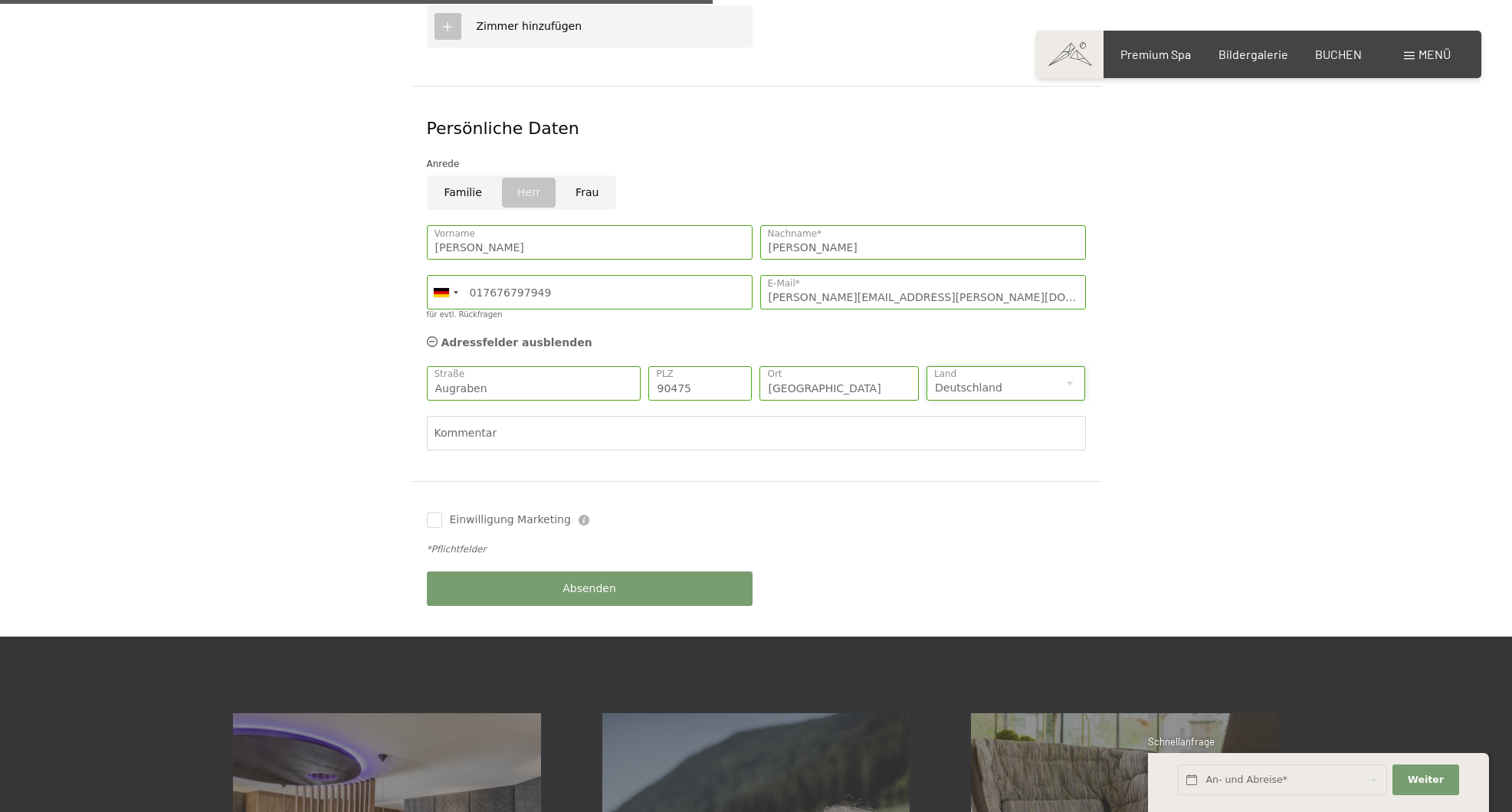
scroll to position [744, 0]
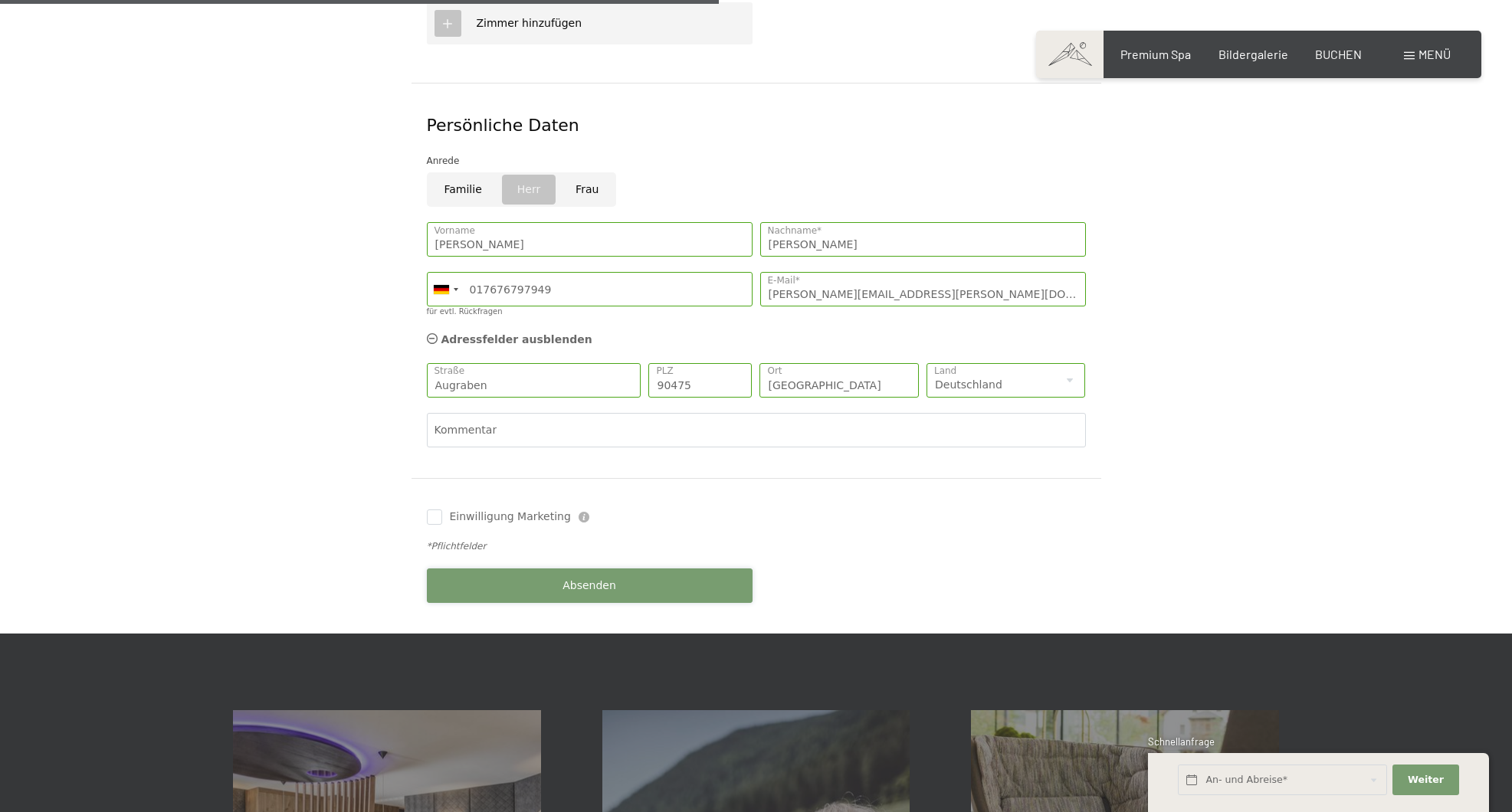
drag, startPoint x: 589, startPoint y: 557, endPoint x: 616, endPoint y: 545, distance: 29.5
click at [589, 579] on span "Absenden" at bounding box center [590, 586] width 54 height 15
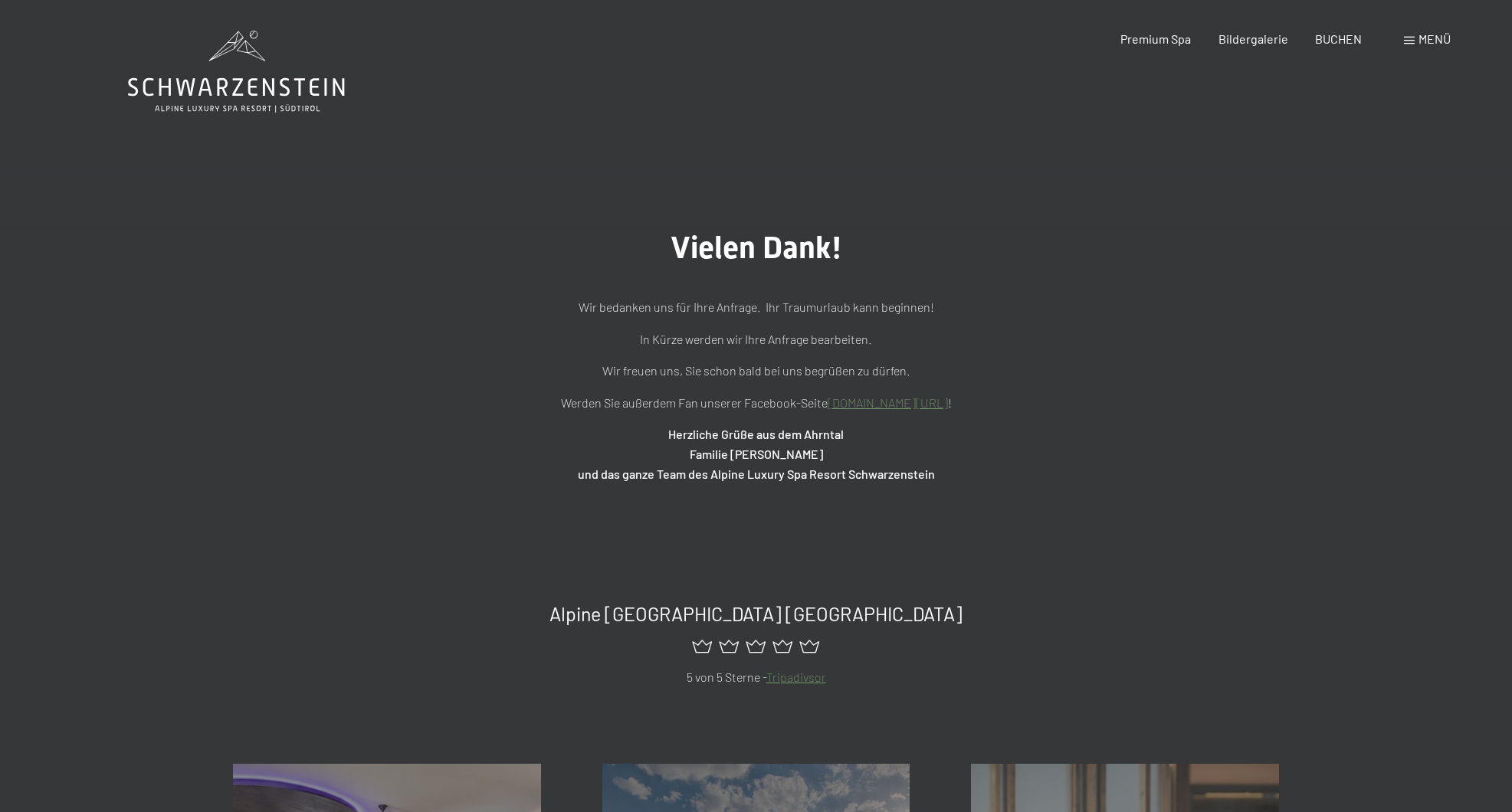
click at [1430, 42] on span "Menü" at bounding box center [1435, 38] width 32 height 15
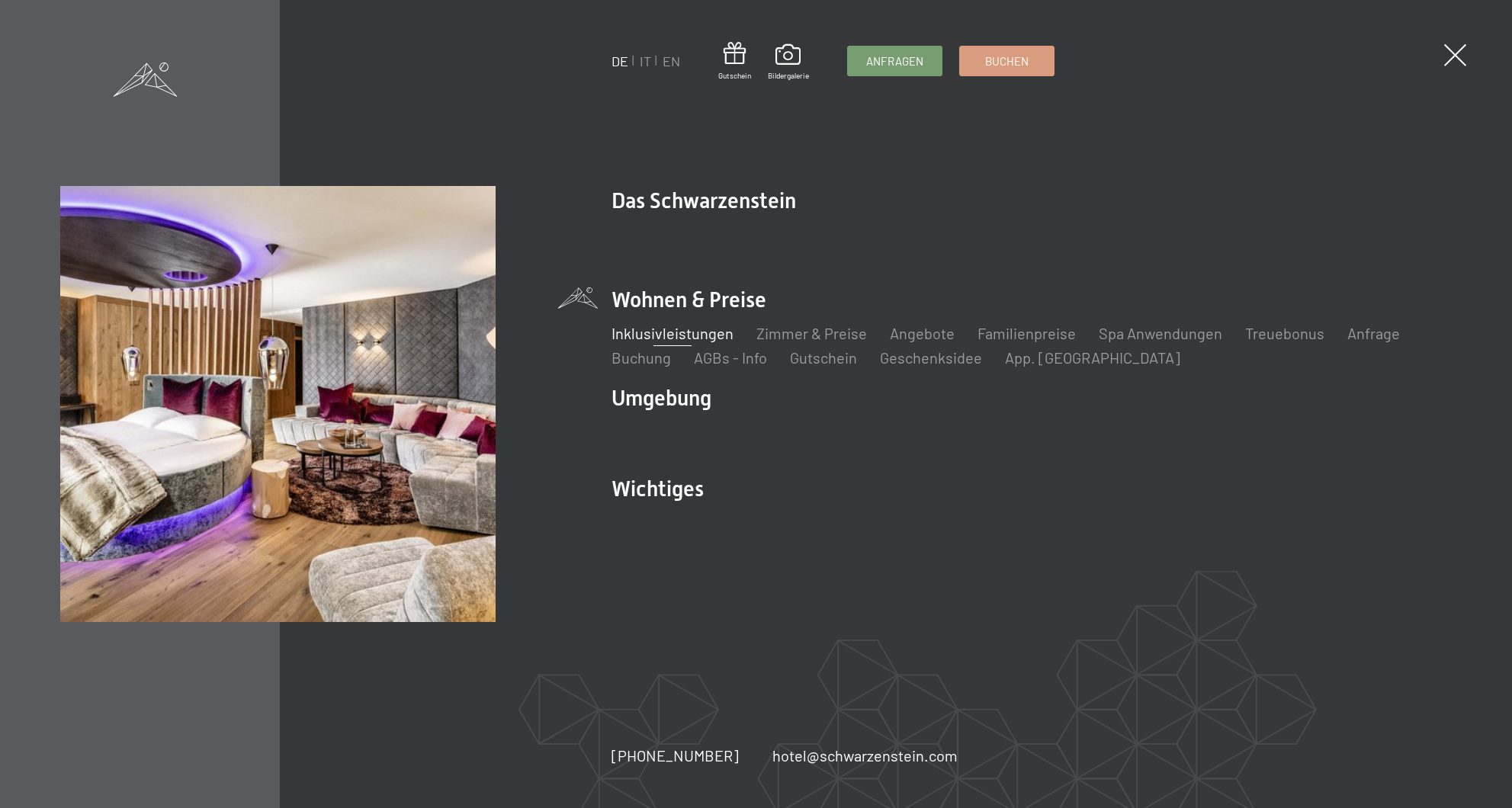
click at [683, 329] on link "Inklusivleistungen" at bounding box center [672, 333] width 122 height 18
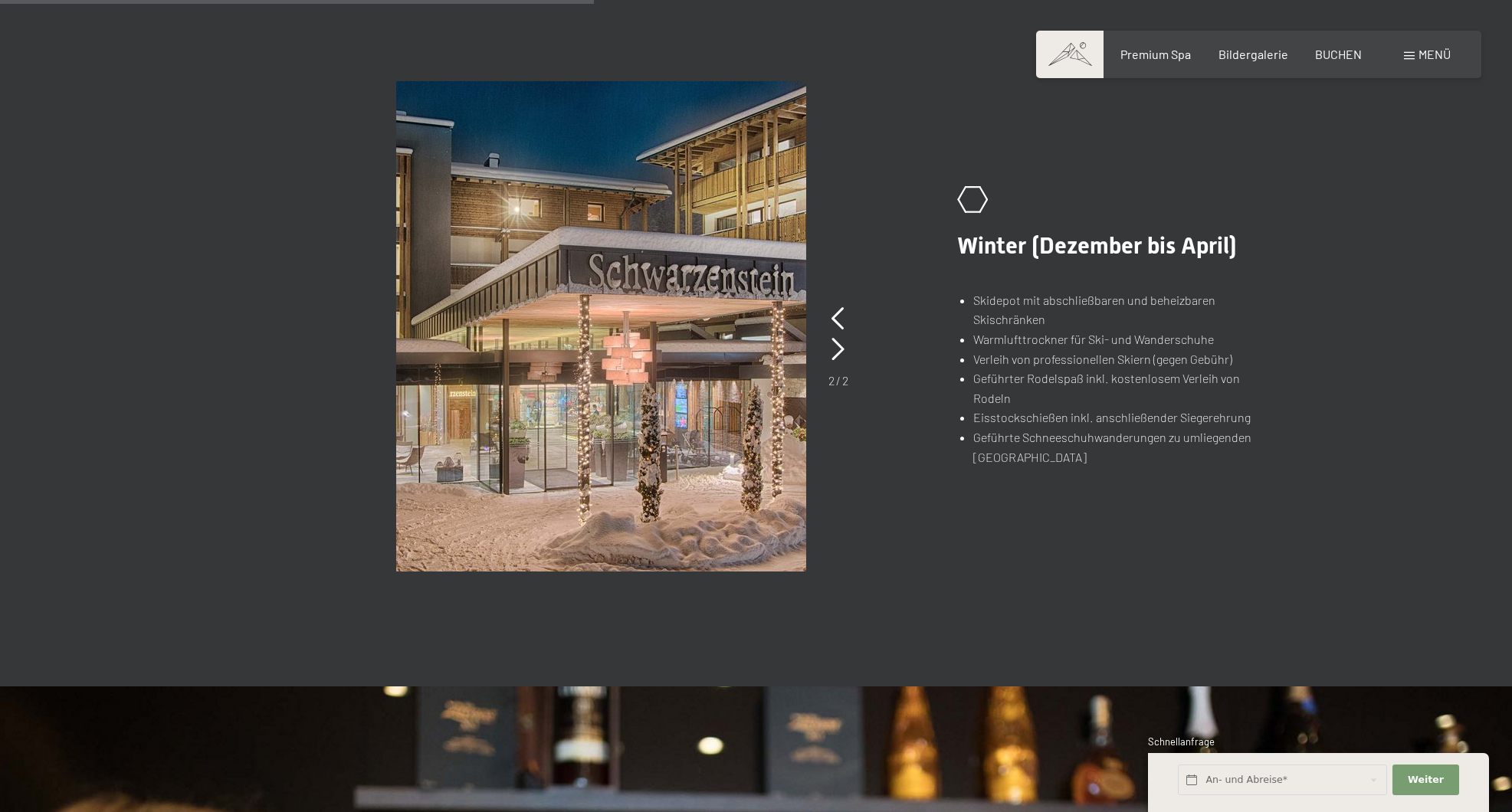
scroll to position [1134, 0]
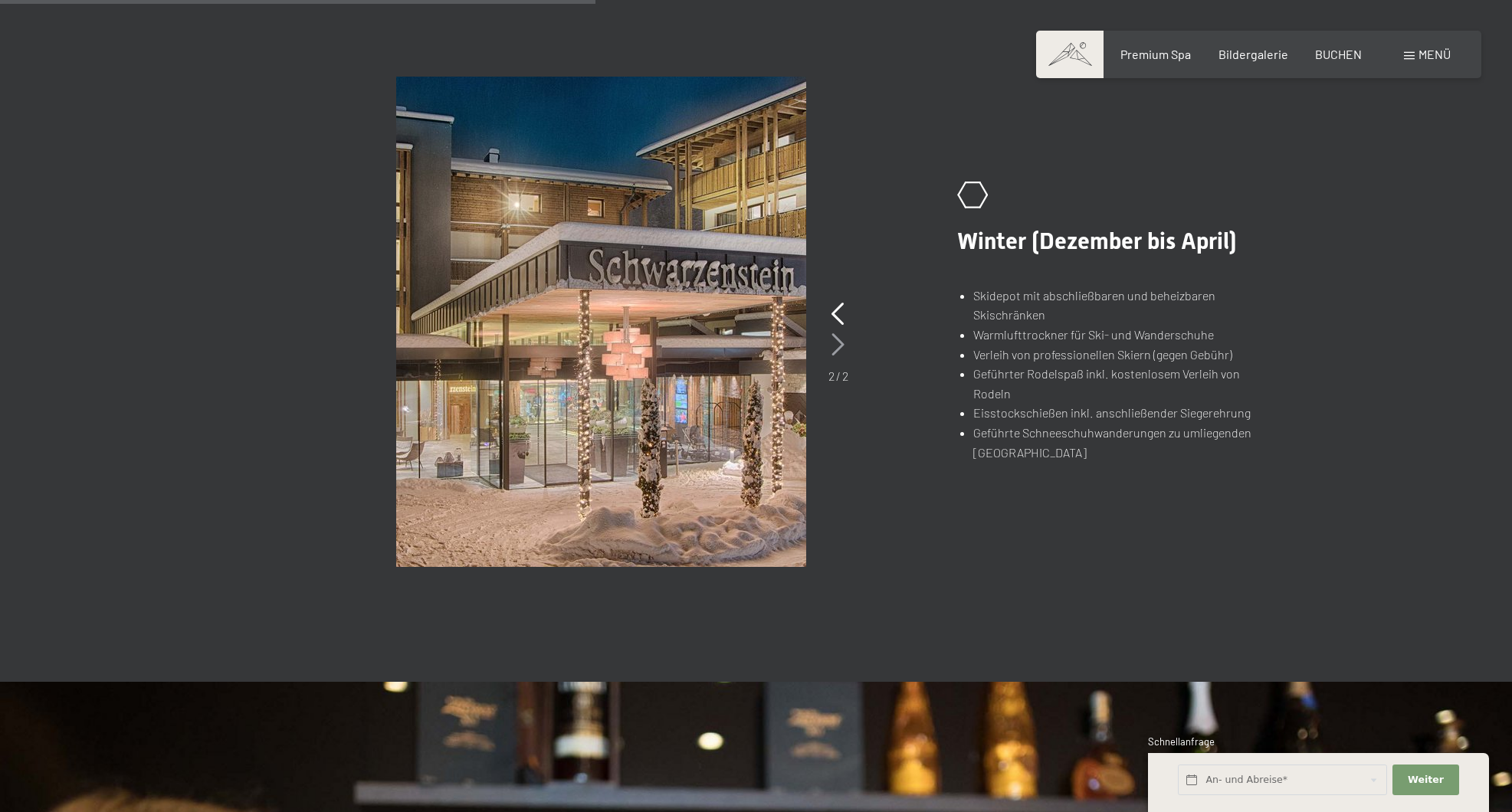
click at [839, 339] on icon at bounding box center [838, 345] width 13 height 23
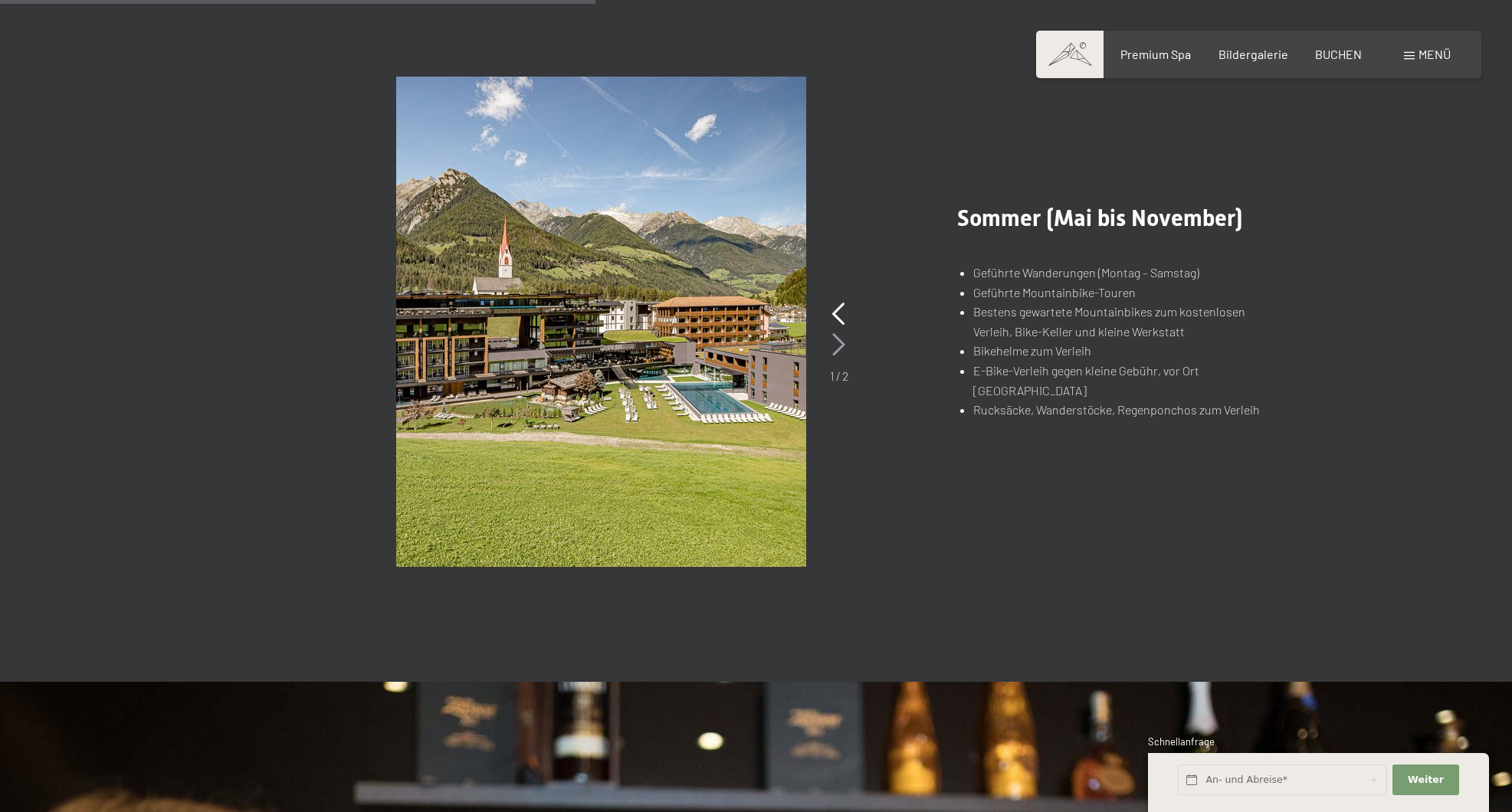
click at [839, 339] on icon at bounding box center [838, 345] width 13 height 23
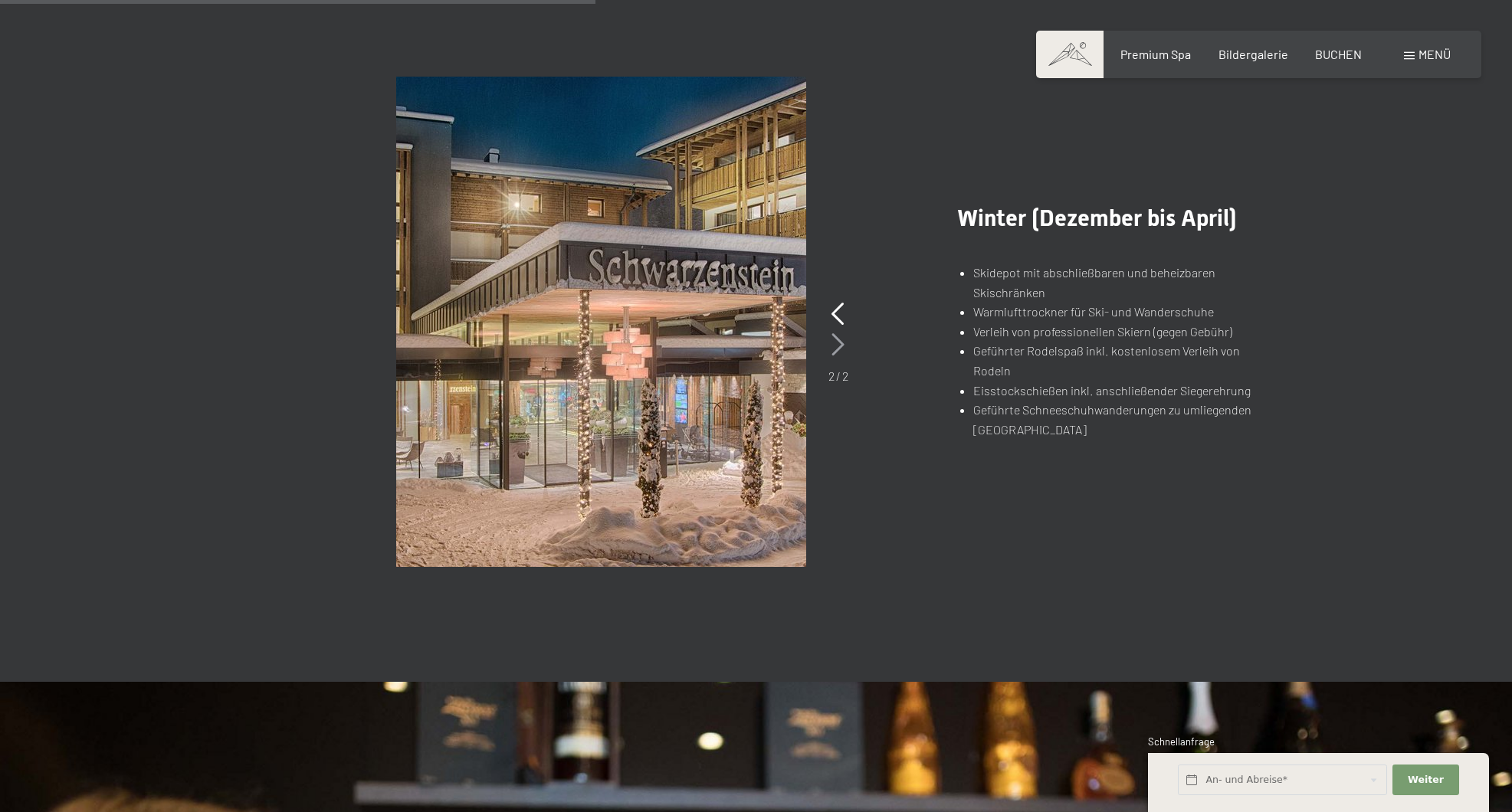
click at [839, 339] on icon at bounding box center [838, 345] width 13 height 23
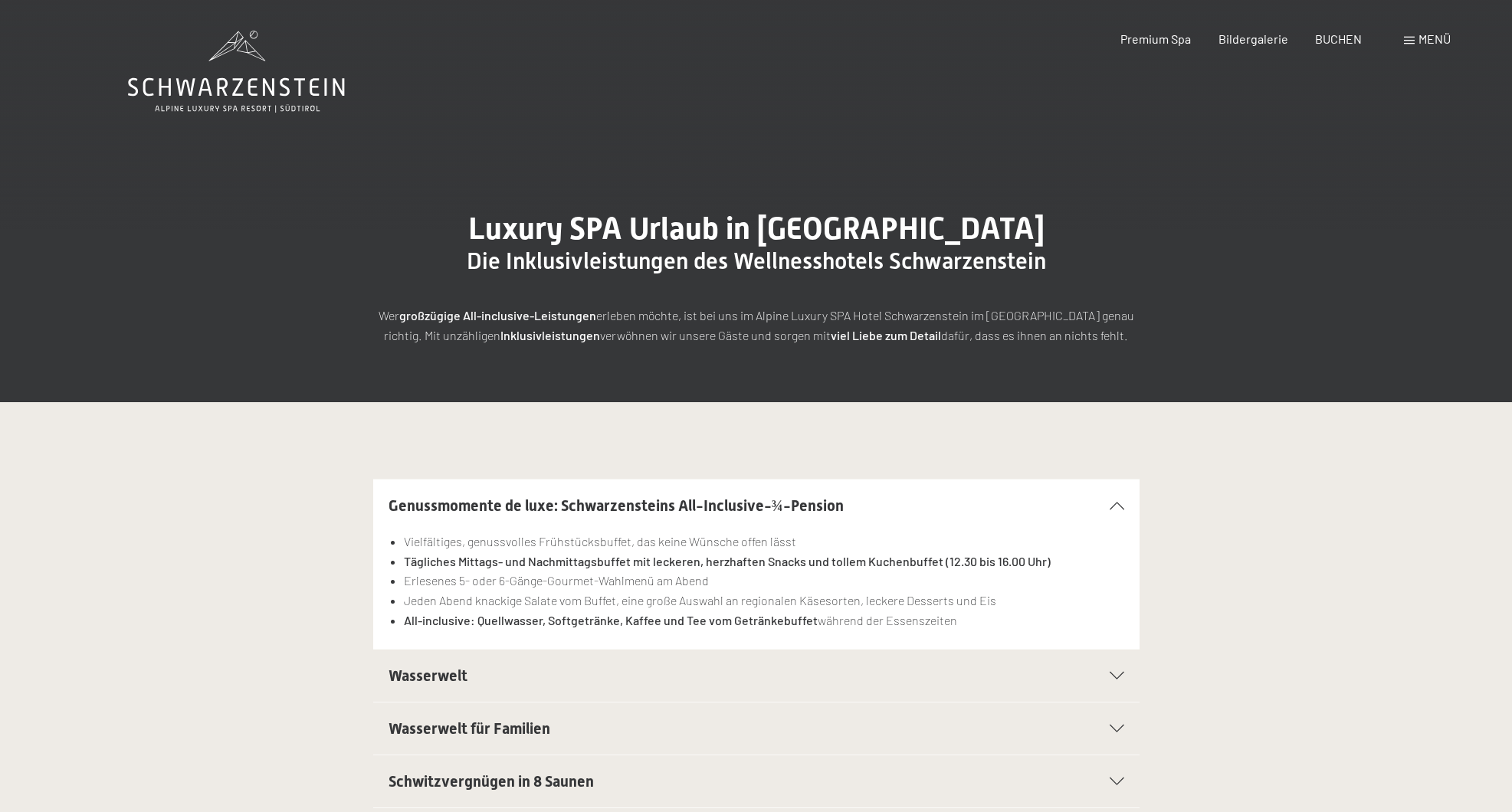
scroll to position [0, 0]
click at [1253, 36] on span "Bildergalerie" at bounding box center [1253, 36] width 70 height 15
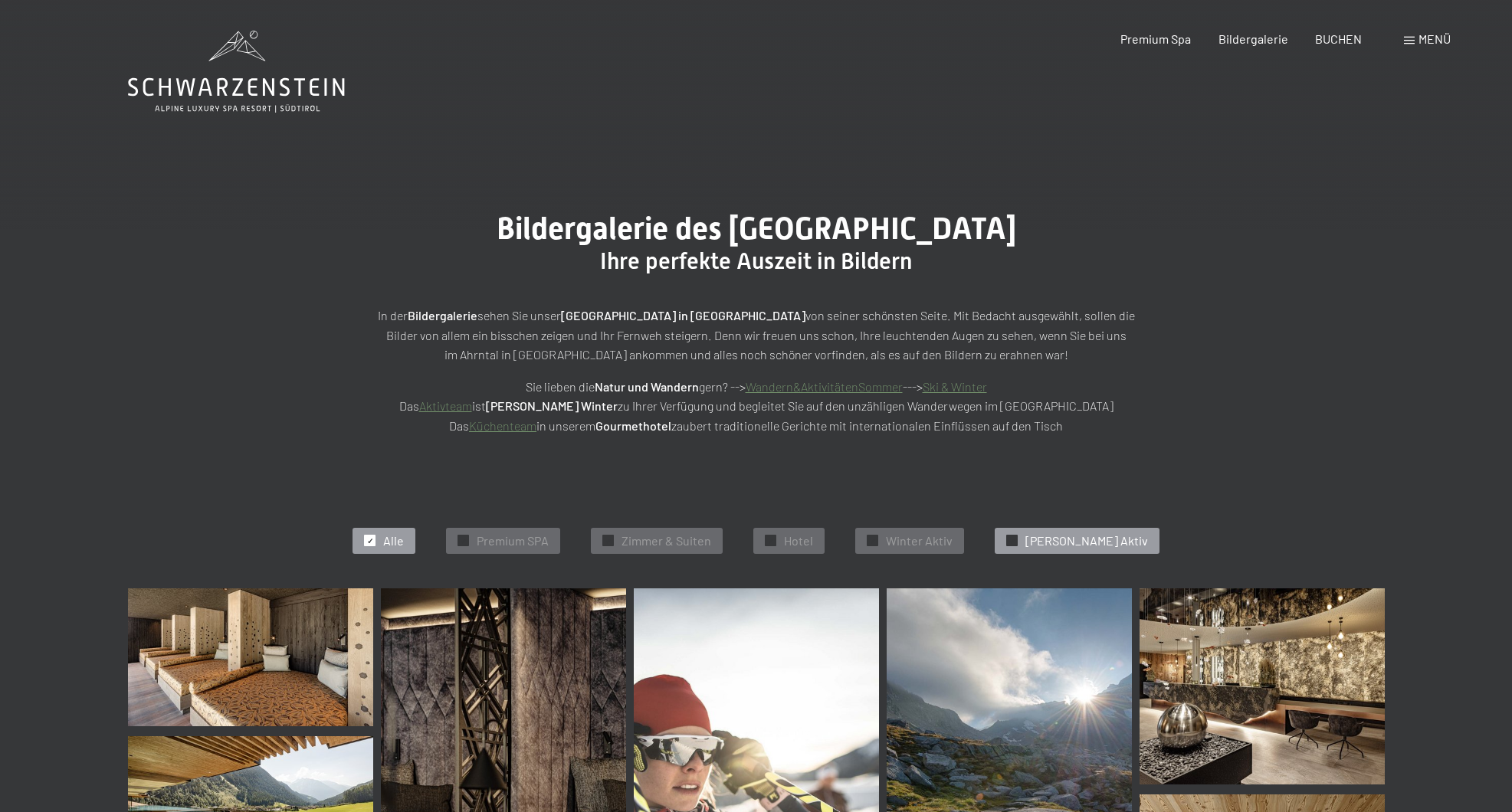
click at [1015, 536] on span "✓" at bounding box center [1012, 541] width 6 height 11
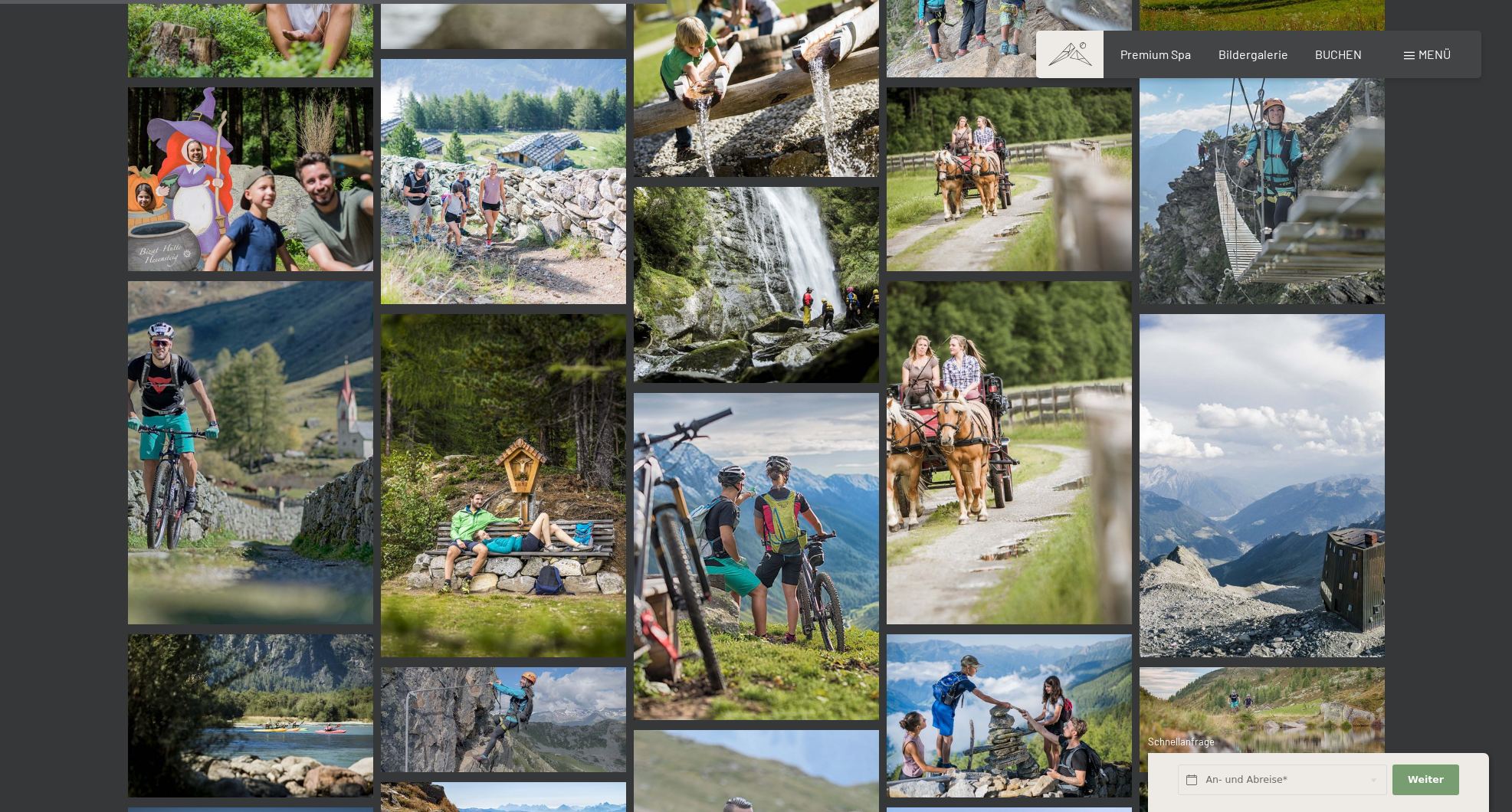
scroll to position [1316, 0]
